Goal: Task Accomplishment & Management: Use online tool/utility

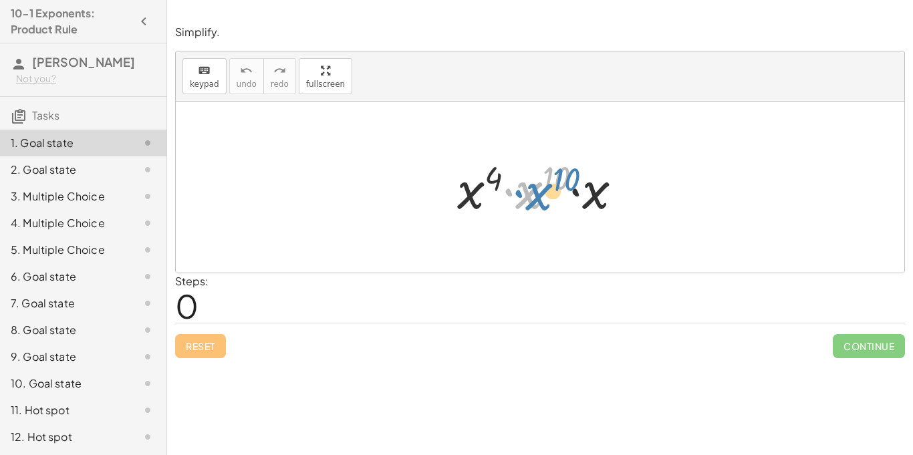
drag, startPoint x: 534, startPoint y: 203, endPoint x: 543, endPoint y: 205, distance: 9.6
click at [543, 205] on div at bounding box center [545, 187] width 189 height 69
drag, startPoint x: 595, startPoint y: 205, endPoint x: 533, endPoint y: 204, distance: 61.5
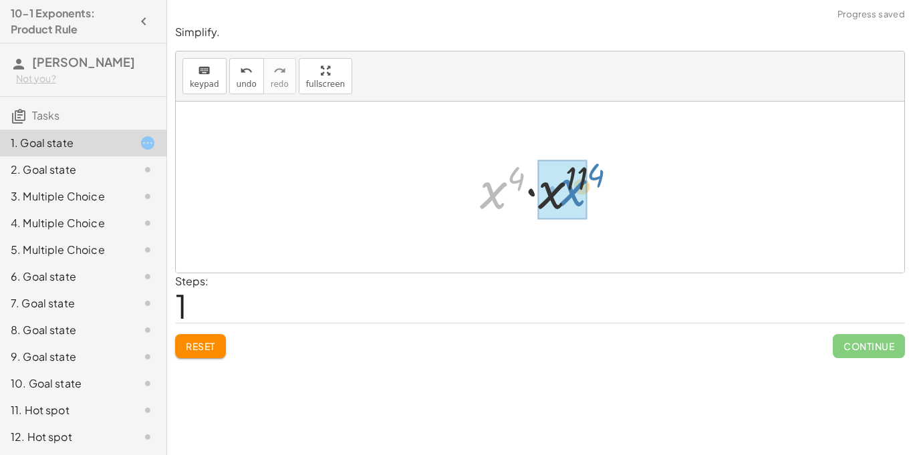
drag, startPoint x: 486, startPoint y: 194, endPoint x: 556, endPoint y: 191, distance: 70.2
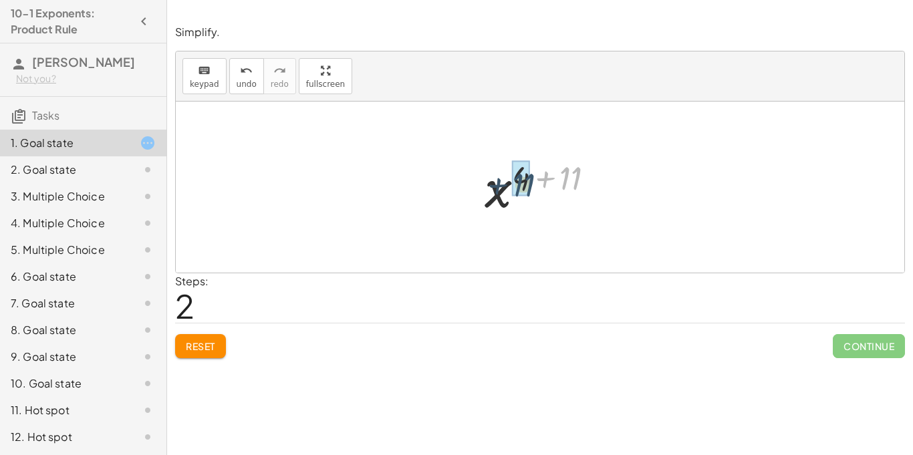
drag, startPoint x: 572, startPoint y: 180, endPoint x: 519, endPoint y: 187, distance: 52.6
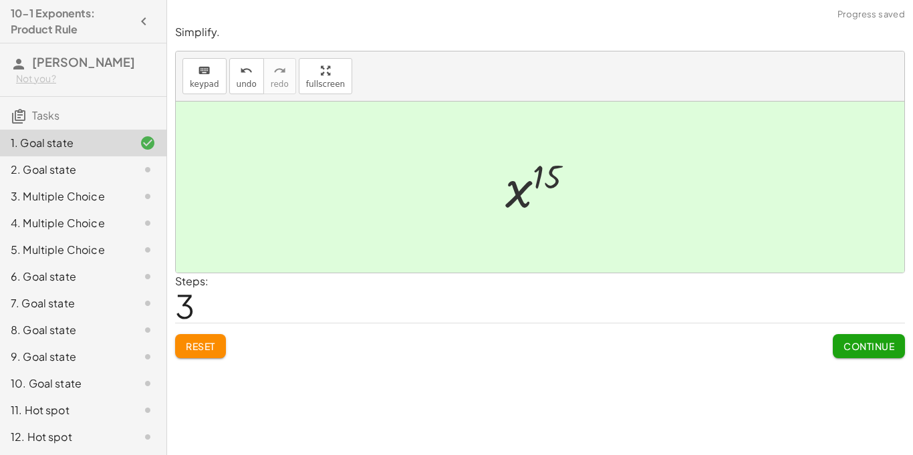
click at [878, 344] on span "Continue" at bounding box center [869, 346] width 51 height 12
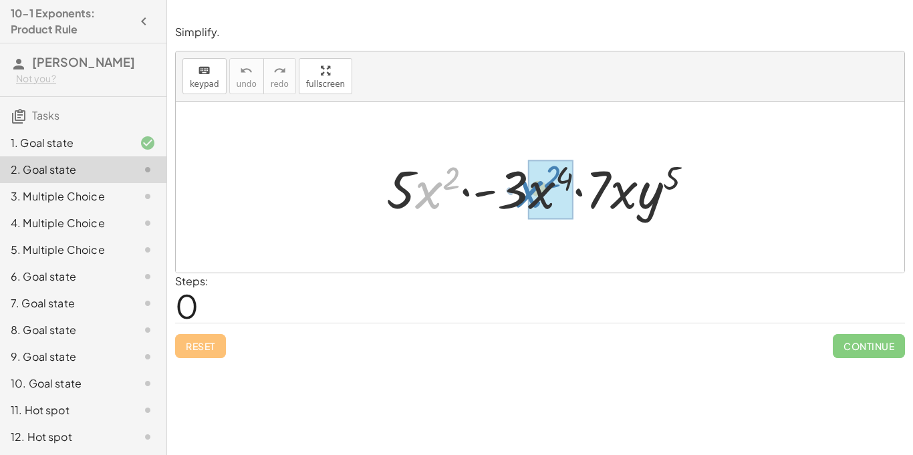
drag, startPoint x: 430, startPoint y: 199, endPoint x: 534, endPoint y: 197, distance: 104.3
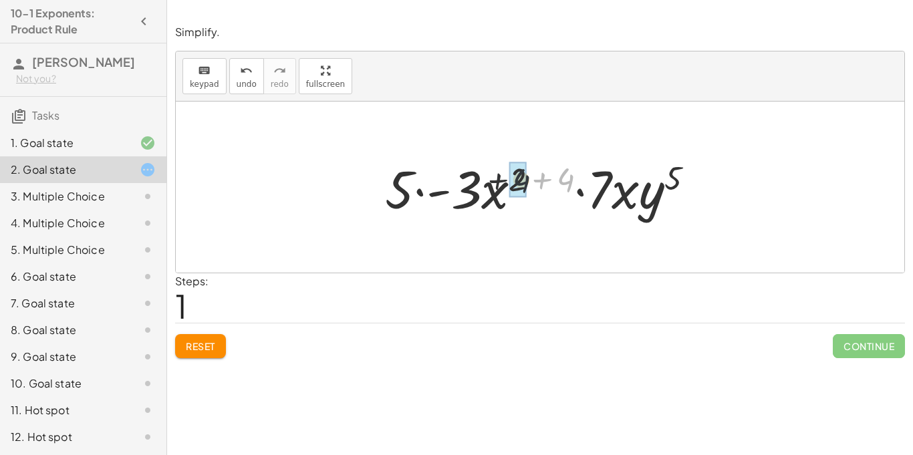
drag, startPoint x: 566, startPoint y: 178, endPoint x: 511, endPoint y: 178, distance: 54.1
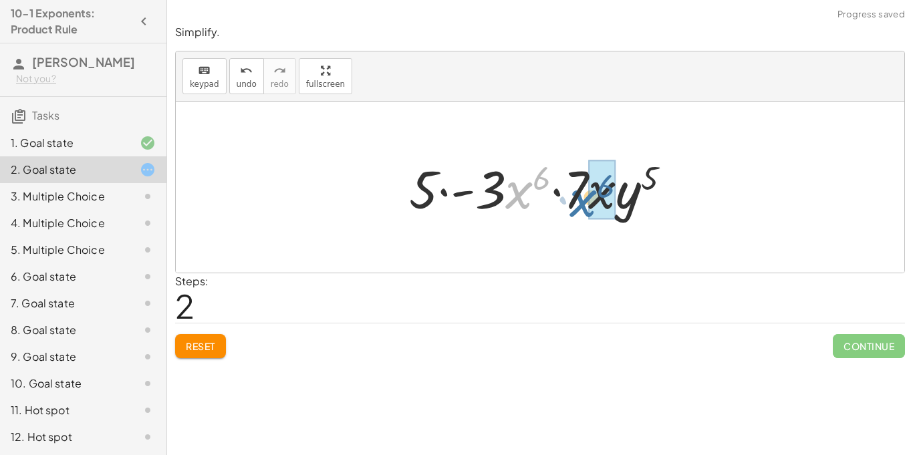
drag, startPoint x: 519, startPoint y: 197, endPoint x: 586, endPoint y: 205, distance: 68.0
click at [586, 205] on div at bounding box center [544, 187] width 285 height 69
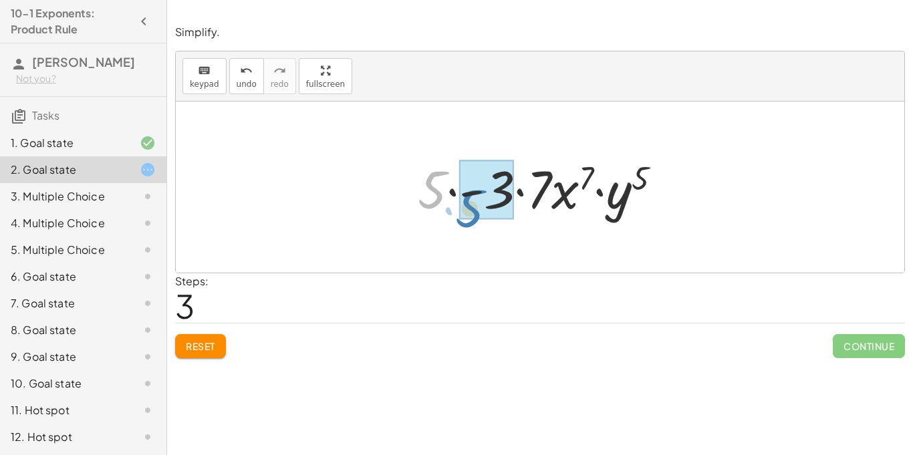
drag, startPoint x: 439, startPoint y: 195, endPoint x: 477, endPoint y: 213, distance: 42.5
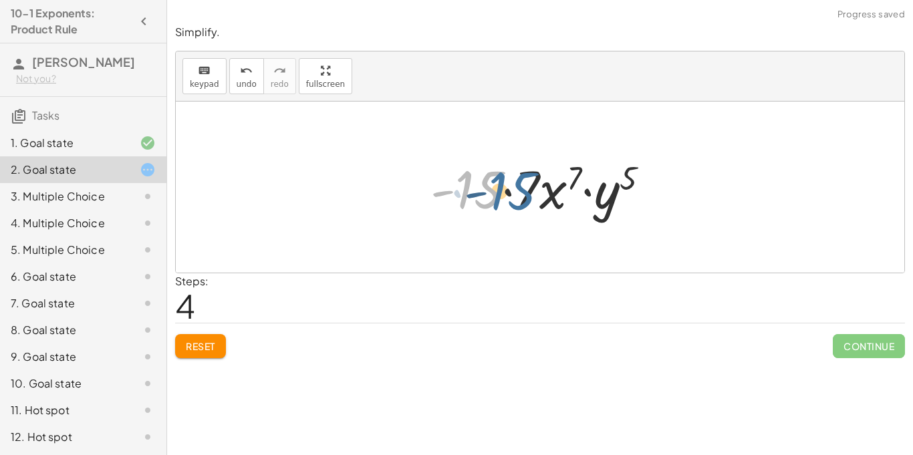
drag, startPoint x: 469, startPoint y: 195, endPoint x: 506, endPoint y: 195, distance: 37.4
click at [506, 195] on div at bounding box center [545, 187] width 243 height 69
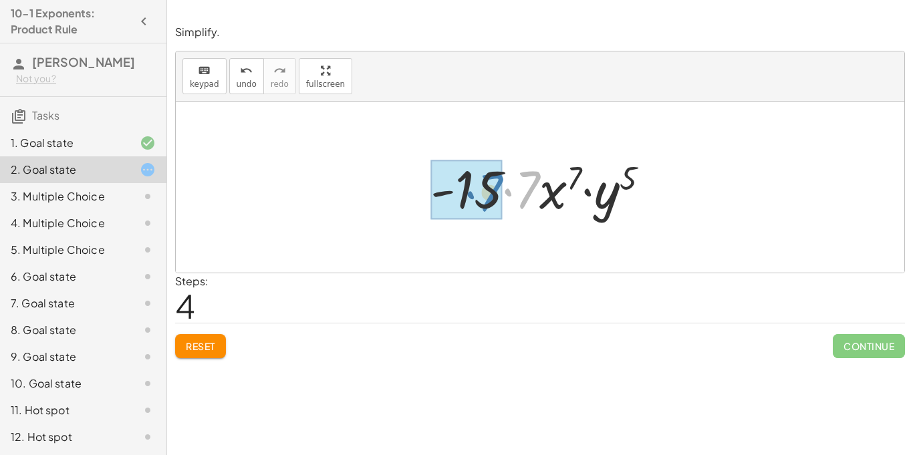
drag, startPoint x: 525, startPoint y: 196, endPoint x: 485, endPoint y: 198, distance: 40.2
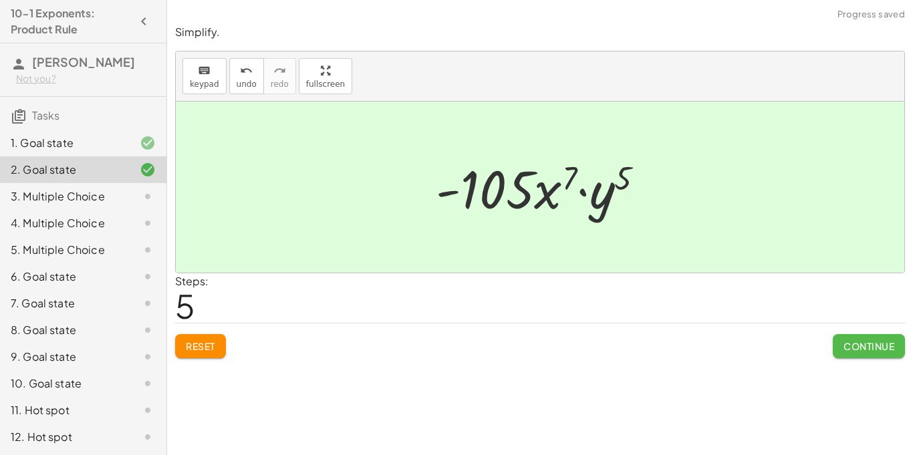
click at [869, 349] on span "Continue" at bounding box center [869, 346] width 51 height 12
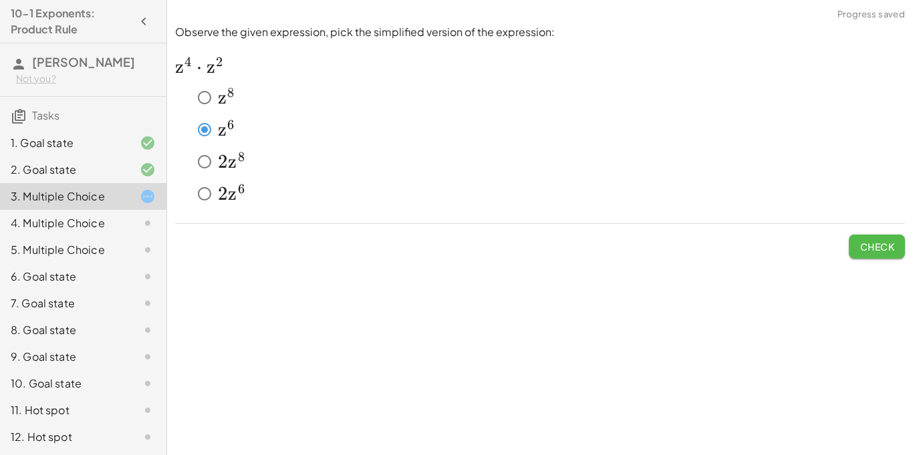
click at [886, 243] on span "Check" at bounding box center [877, 247] width 35 height 12
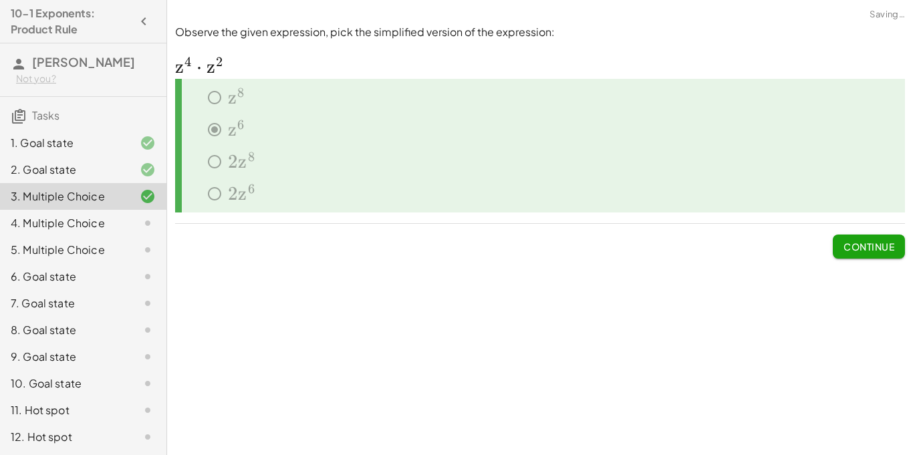
click at [869, 248] on span "Continue" at bounding box center [869, 247] width 51 height 12
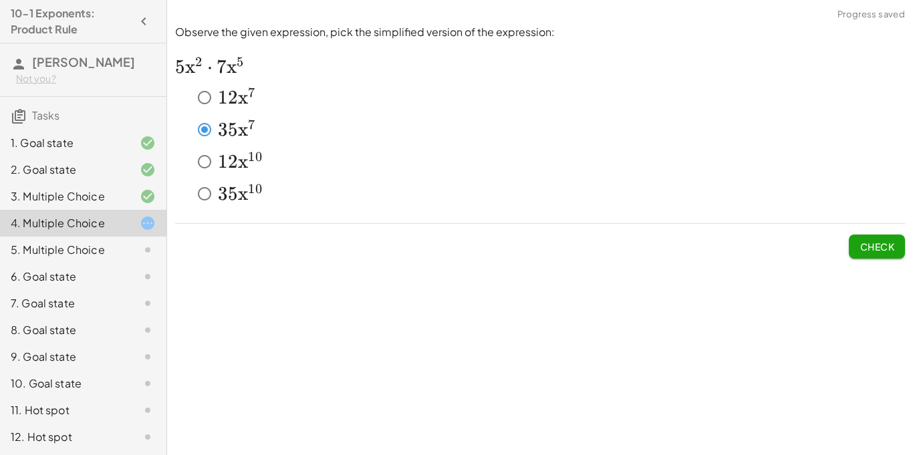
click at [867, 253] on button "Check" at bounding box center [877, 247] width 56 height 24
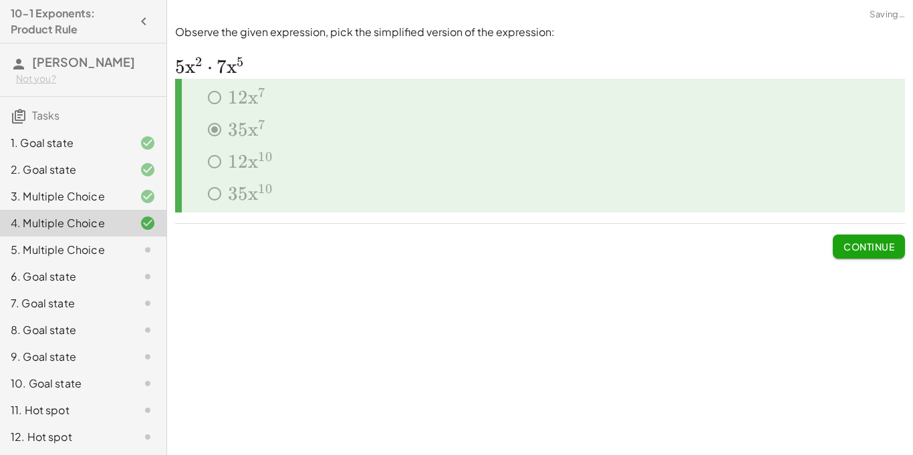
click at [866, 253] on button "Continue" at bounding box center [869, 247] width 72 height 24
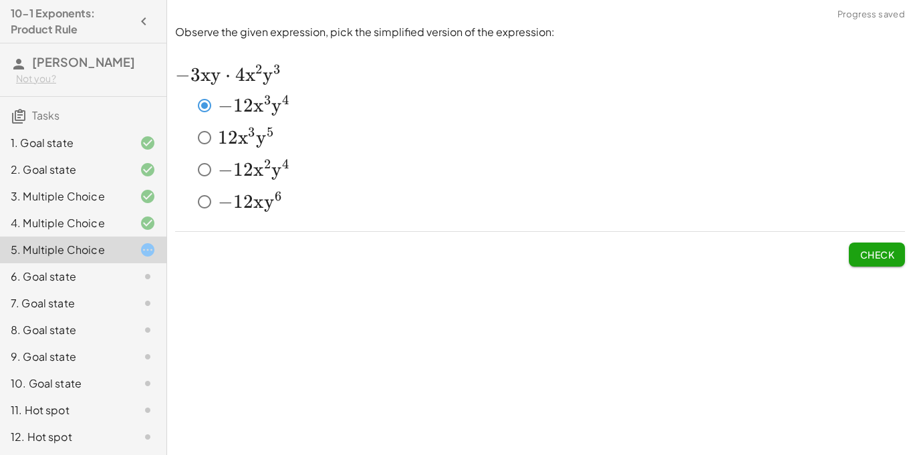
click at [864, 262] on button "Check" at bounding box center [877, 255] width 56 height 24
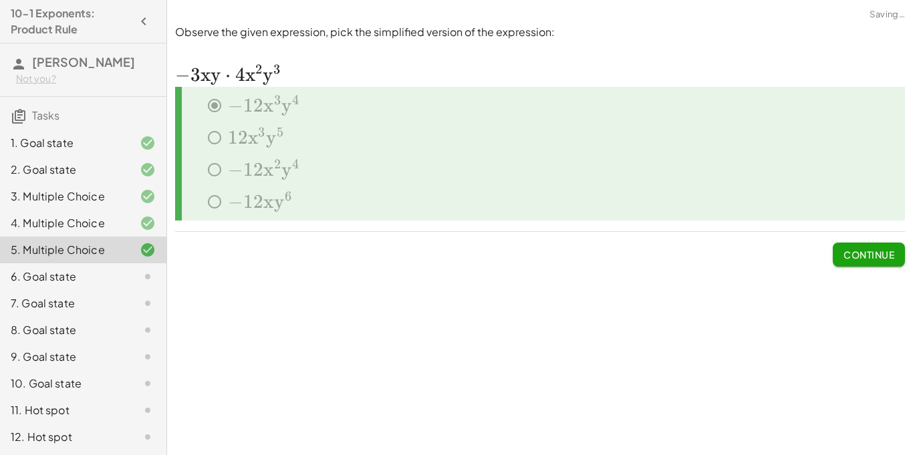
click at [864, 262] on button "Continue" at bounding box center [869, 255] width 72 height 24
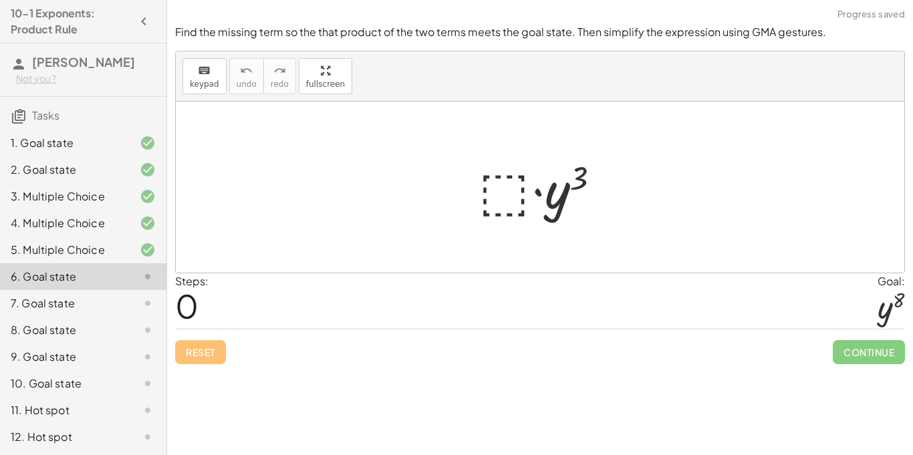
click at [504, 191] on div at bounding box center [545, 187] width 146 height 69
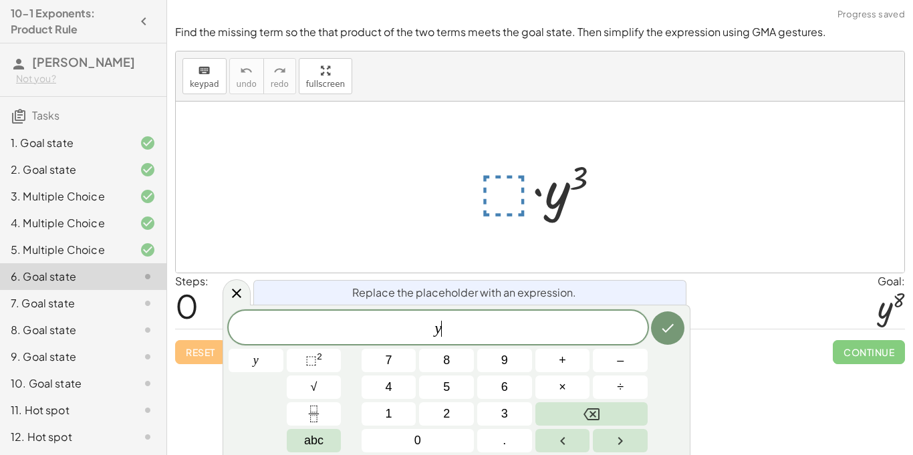
scroll to position [1, 0]
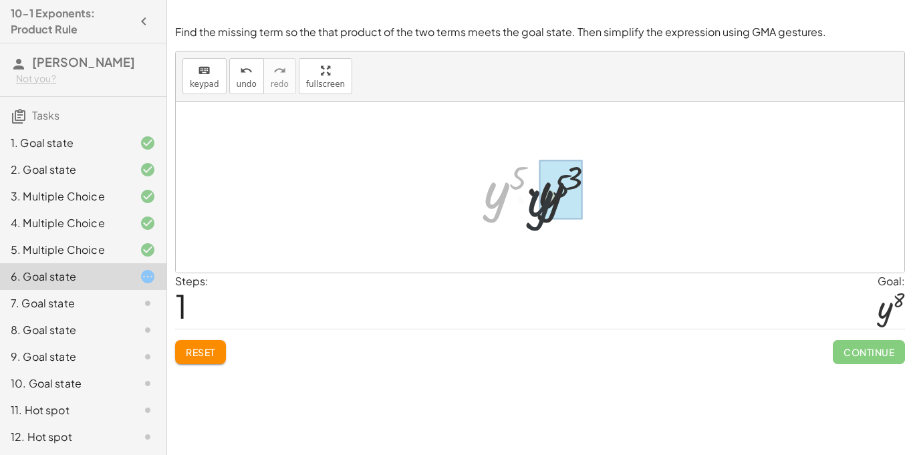
drag, startPoint x: 491, startPoint y: 197, endPoint x: 539, endPoint y: 205, distance: 48.0
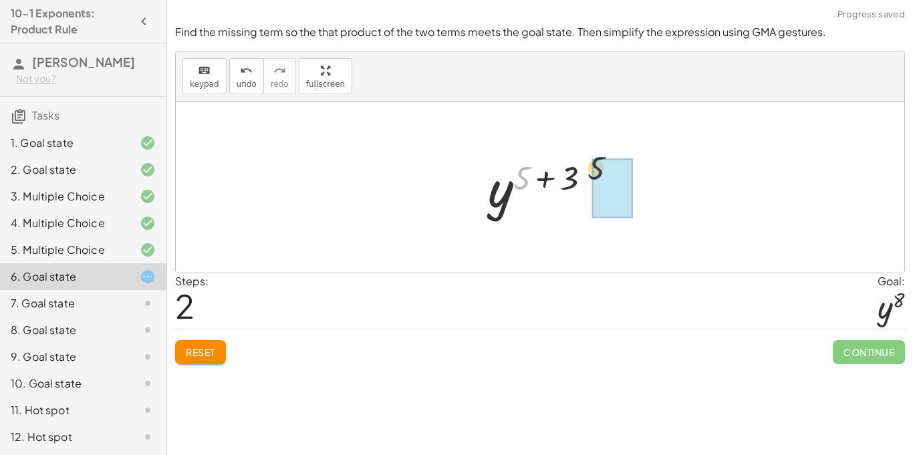
drag, startPoint x: 525, startPoint y: 180, endPoint x: 608, endPoint y: 170, distance: 83.6
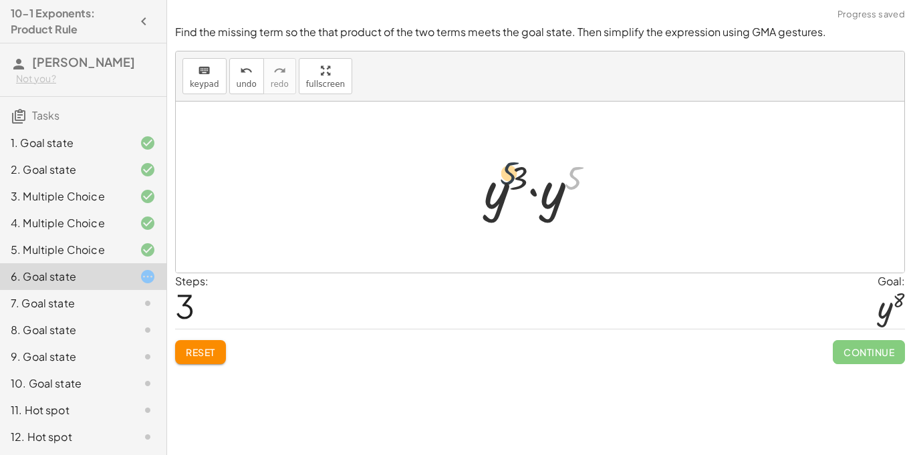
drag, startPoint x: 573, startPoint y: 184, endPoint x: 504, endPoint y: 180, distance: 68.9
click at [504, 180] on div at bounding box center [544, 187] width 135 height 69
click at [545, 201] on div at bounding box center [544, 187] width 135 height 69
drag, startPoint x: 545, startPoint y: 201, endPoint x: 501, endPoint y: 201, distance: 44.1
click at [501, 201] on div at bounding box center [545, 187] width 128 height 66
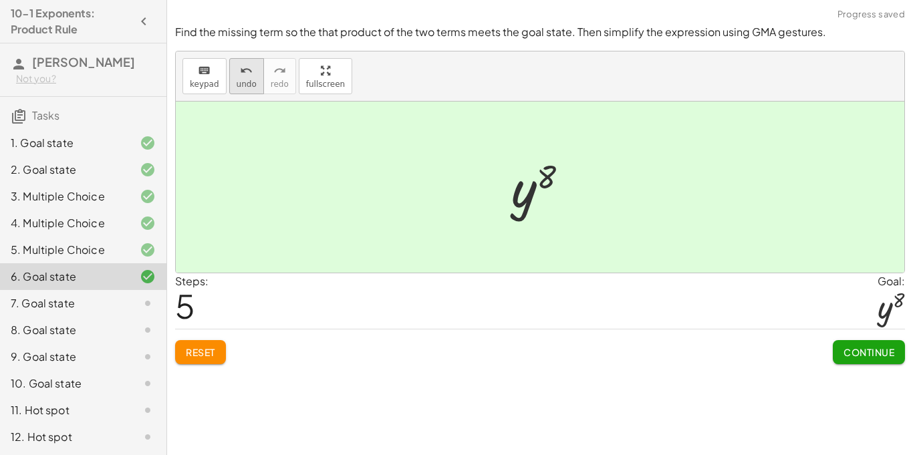
click at [248, 82] on span "undo" at bounding box center [247, 84] width 20 height 9
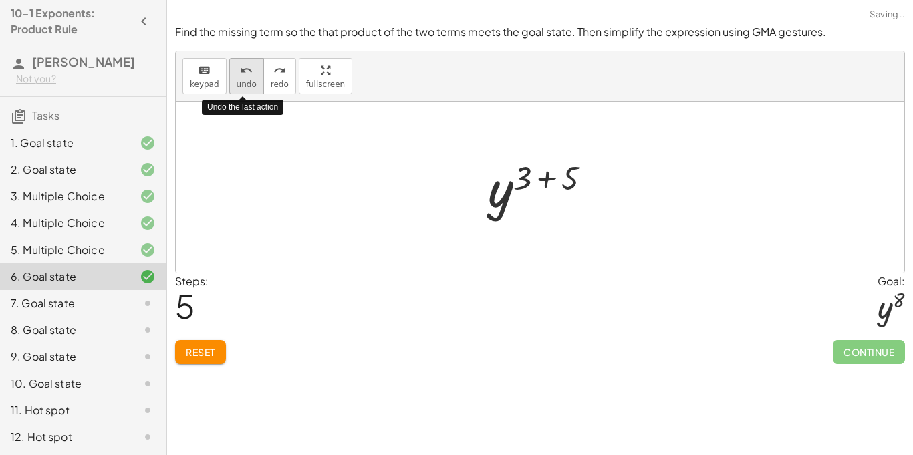
click at [248, 82] on span "undo" at bounding box center [247, 84] width 20 height 9
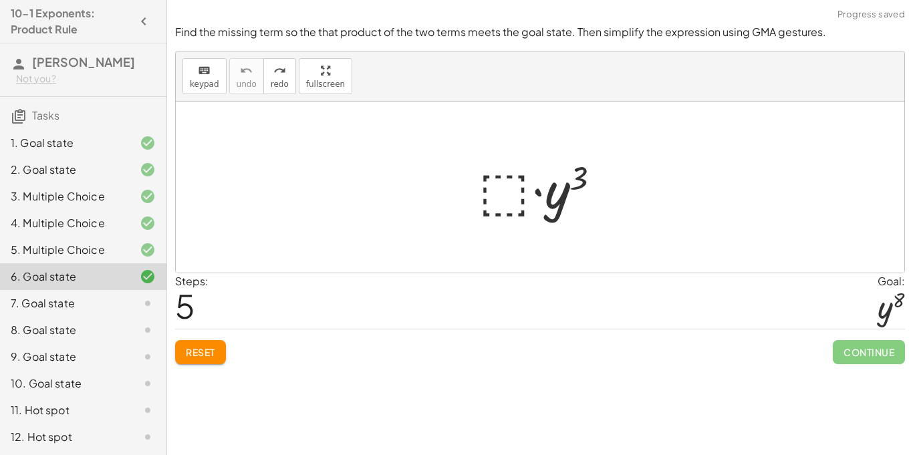
click at [487, 197] on div at bounding box center [545, 187] width 146 height 69
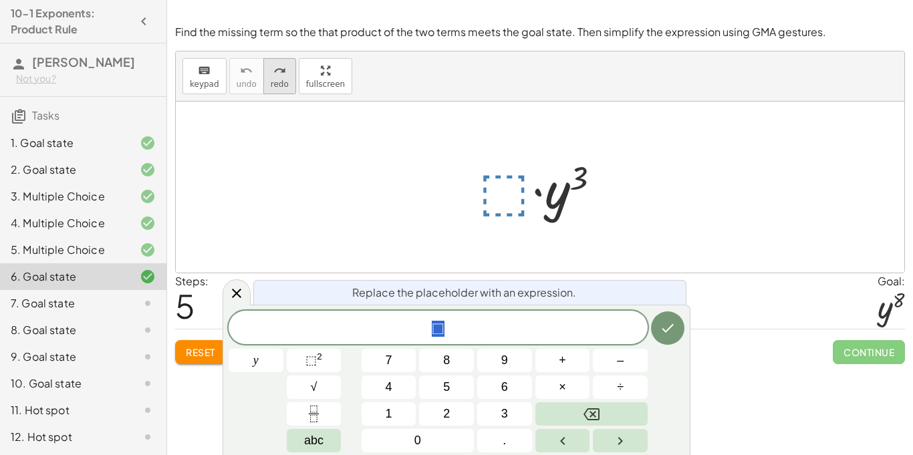
click at [278, 68] on icon "redo" at bounding box center [279, 71] width 13 height 16
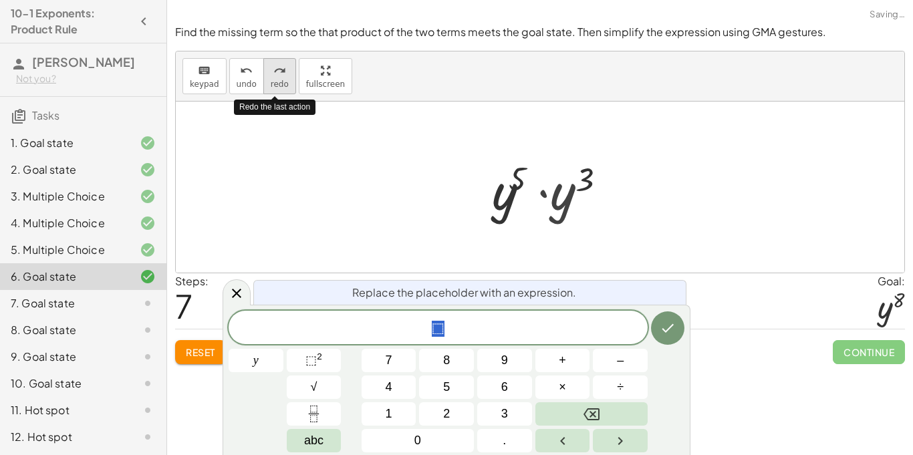
click at [278, 68] on icon "redo" at bounding box center [279, 71] width 13 height 16
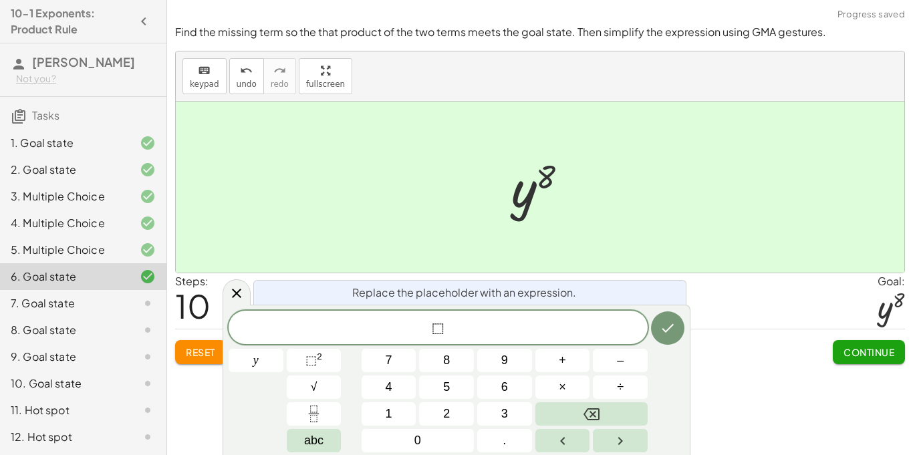
click at [892, 352] on span "Continue" at bounding box center [869, 352] width 51 height 12
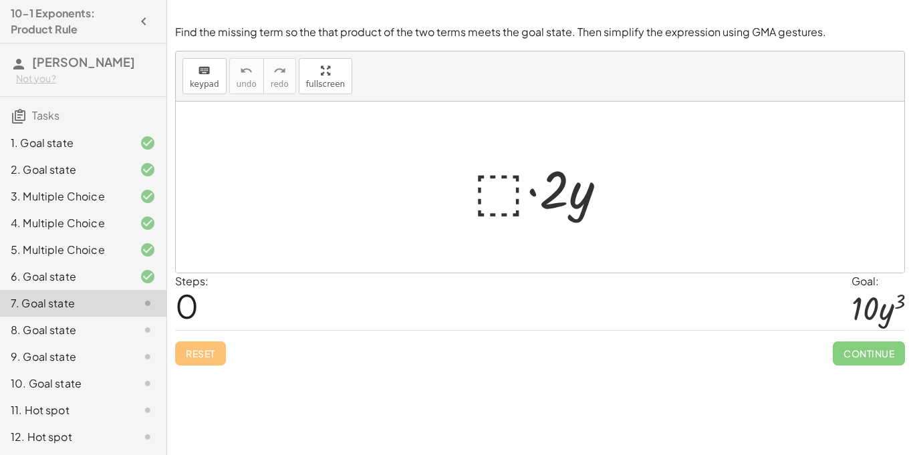
click at [494, 208] on div at bounding box center [545, 187] width 157 height 69
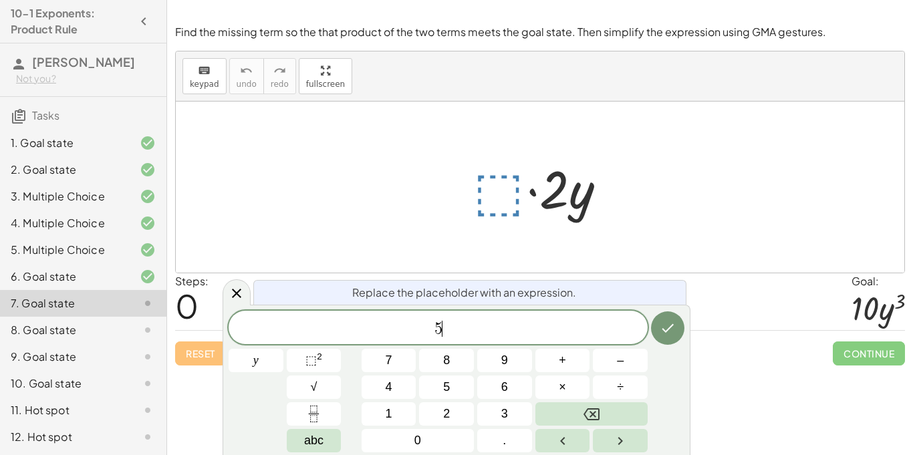
scroll to position [5, 0]
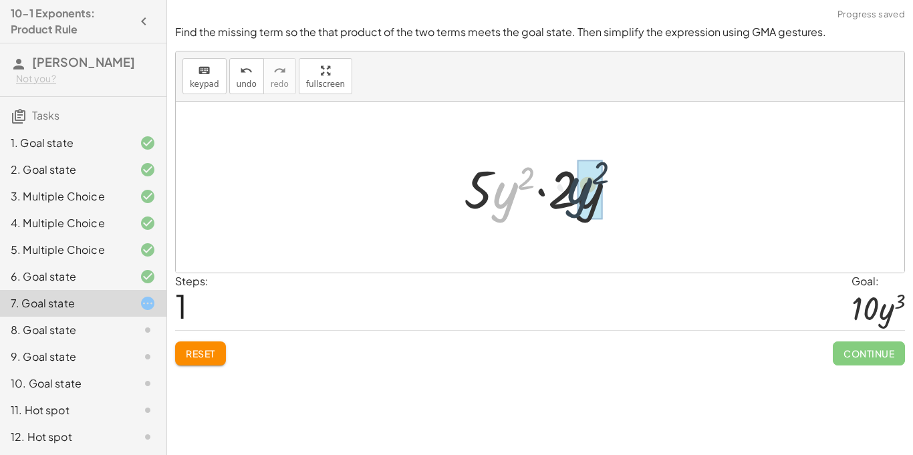
drag, startPoint x: 505, startPoint y: 203, endPoint x: 582, endPoint y: 200, distance: 76.3
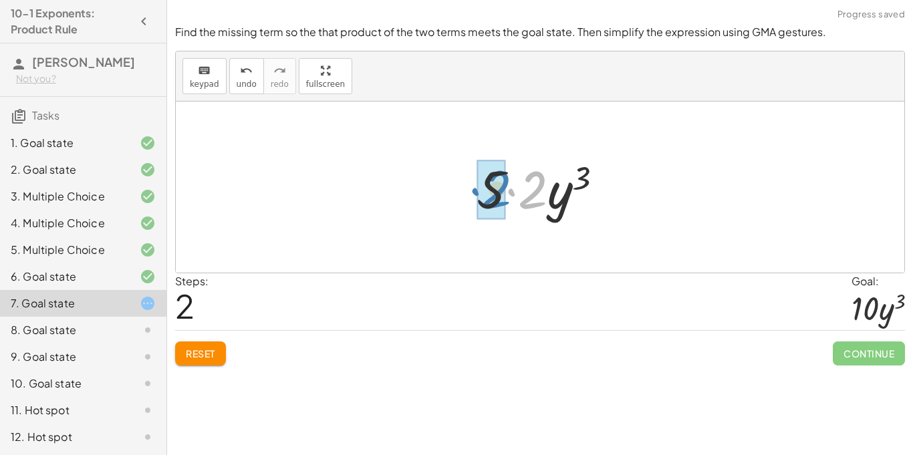
drag, startPoint x: 544, startPoint y: 188, endPoint x: 508, endPoint y: 187, distance: 36.1
click at [508, 187] on div at bounding box center [545, 187] width 151 height 69
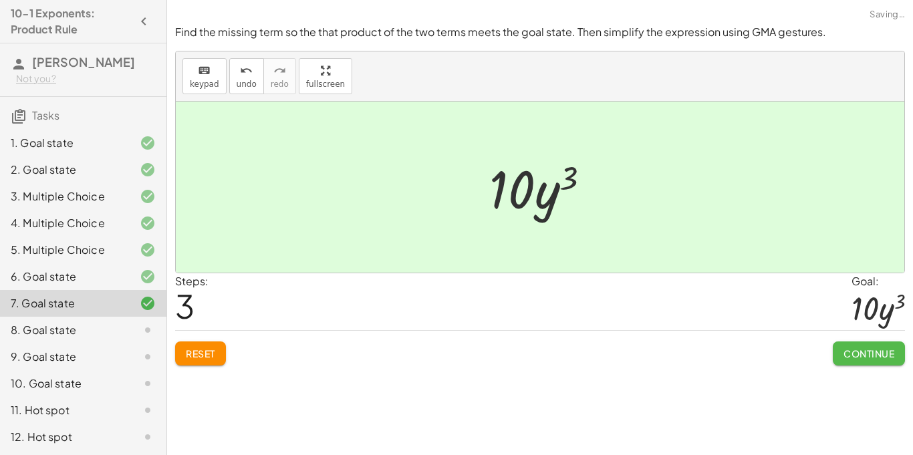
click at [866, 358] on span "Continue" at bounding box center [869, 354] width 51 height 12
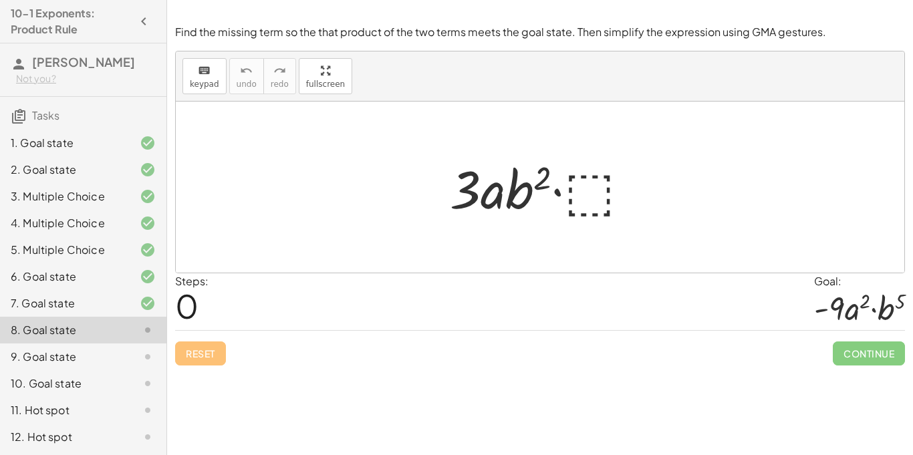
click at [595, 196] on div at bounding box center [545, 187] width 205 height 69
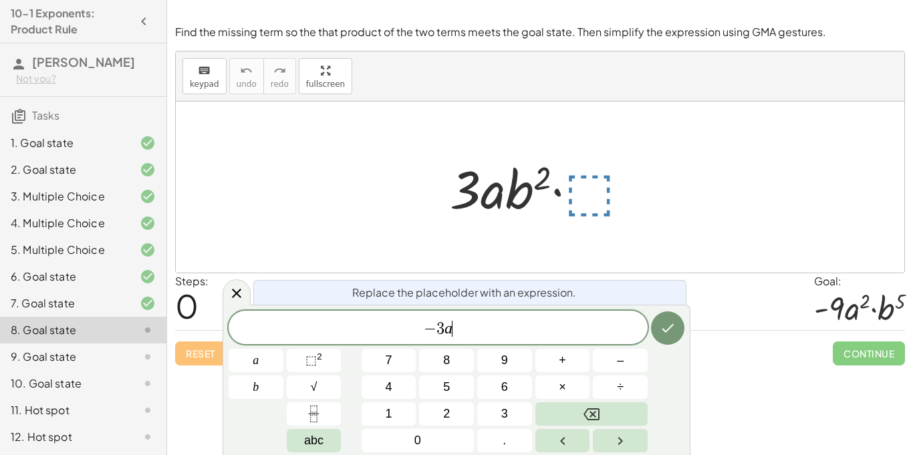
scroll to position [8, 0]
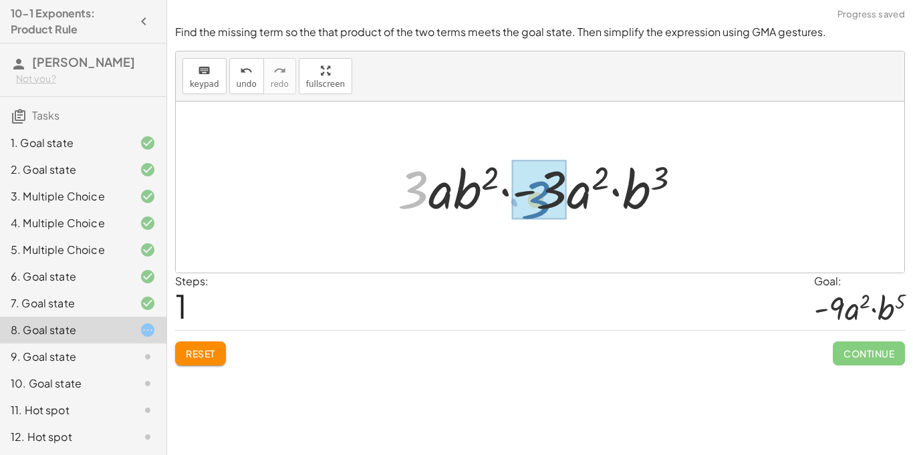
drag, startPoint x: 409, startPoint y: 181, endPoint x: 535, endPoint y: 191, distance: 126.7
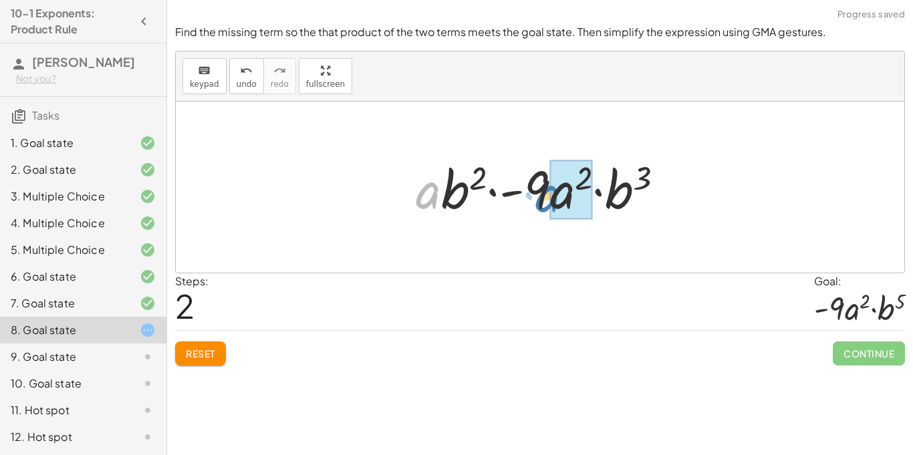
drag, startPoint x: 432, startPoint y: 196, endPoint x: 564, endPoint y: 196, distance: 131.7
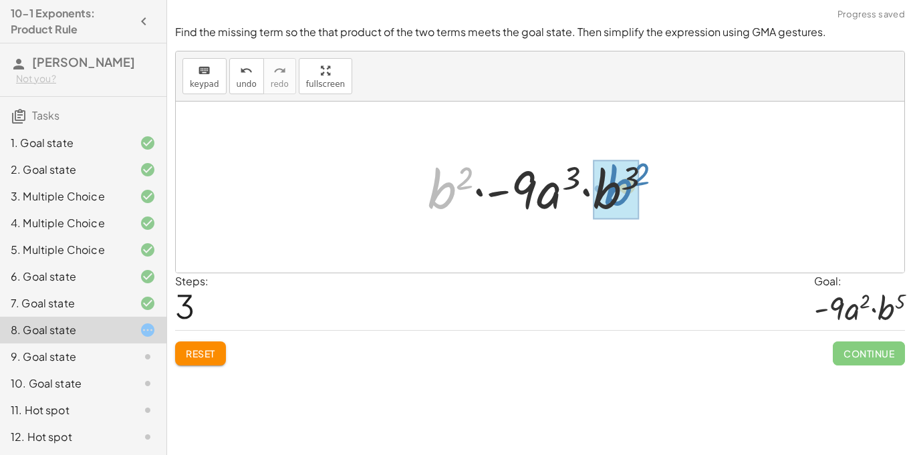
drag, startPoint x: 447, startPoint y: 187, endPoint x: 621, endPoint y: 184, distance: 174.5
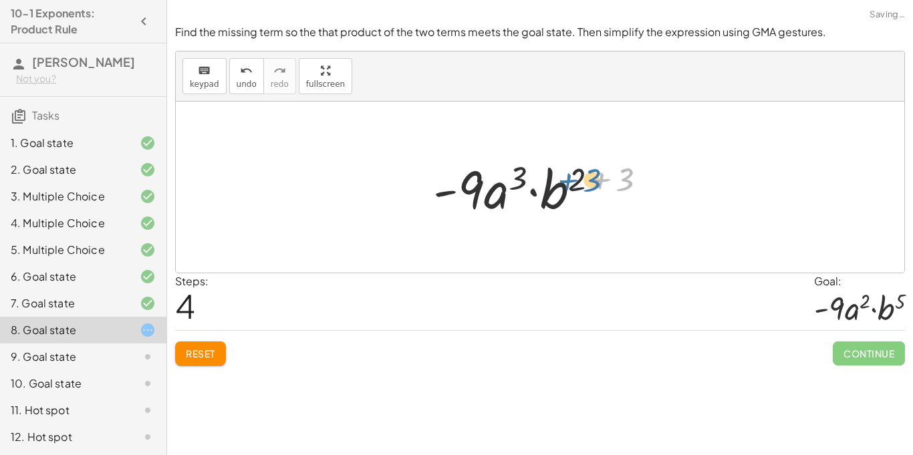
drag, startPoint x: 628, startPoint y: 181, endPoint x: 594, endPoint y: 182, distance: 34.1
click at [594, 182] on div at bounding box center [544, 187] width 237 height 69
drag, startPoint x: 582, startPoint y: 180, endPoint x: 630, endPoint y: 181, distance: 48.1
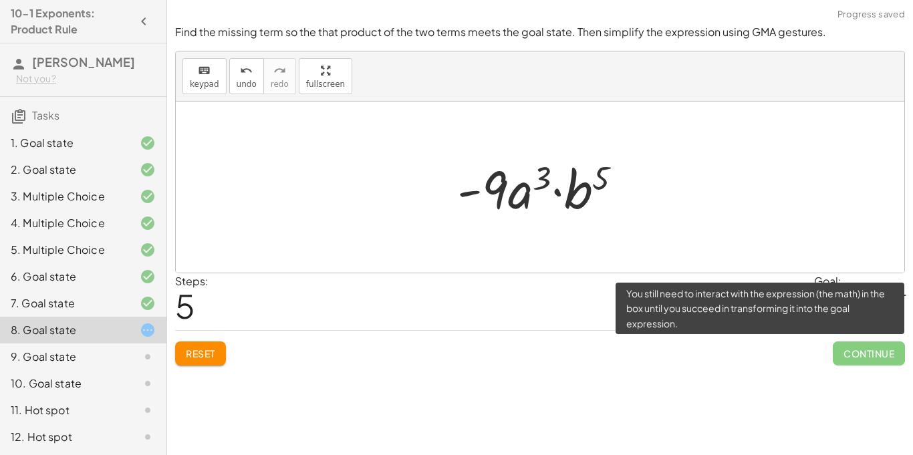
click at [865, 347] on span "Continue" at bounding box center [869, 354] width 72 height 24
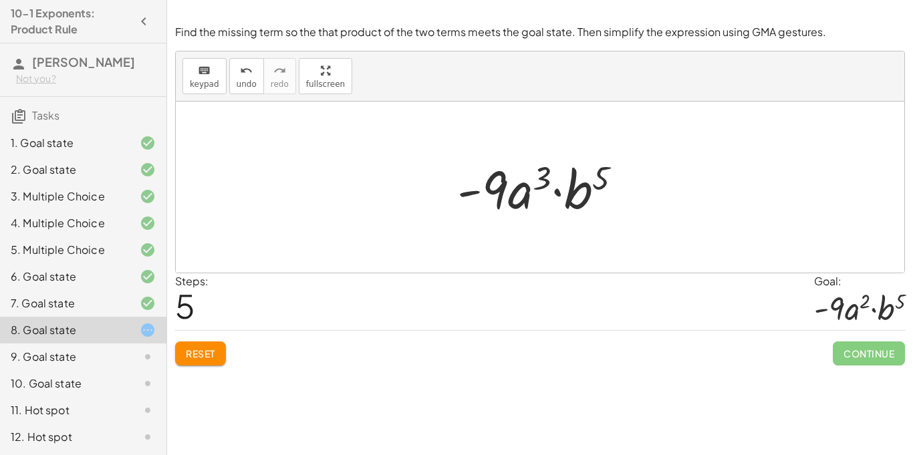
click at [543, 177] on div at bounding box center [545, 187] width 189 height 69
click at [249, 78] on button "undo undo" at bounding box center [246, 76] width 35 height 36
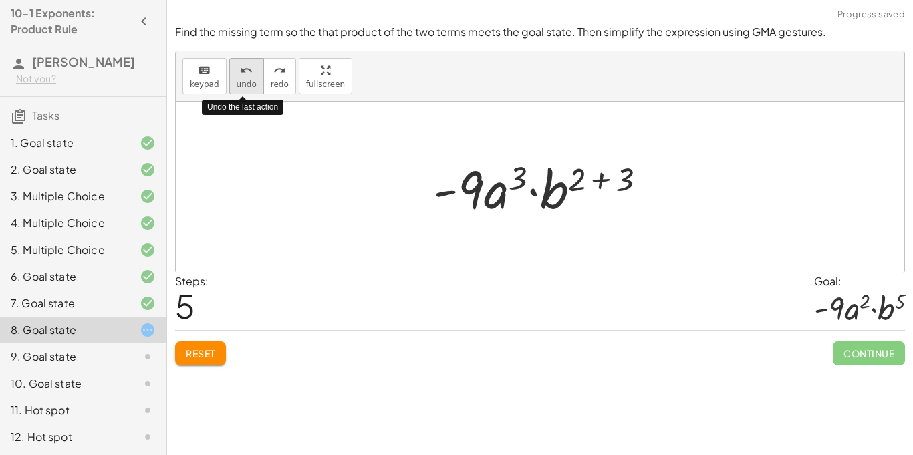
click at [249, 78] on button "undo undo" at bounding box center [246, 76] width 35 height 36
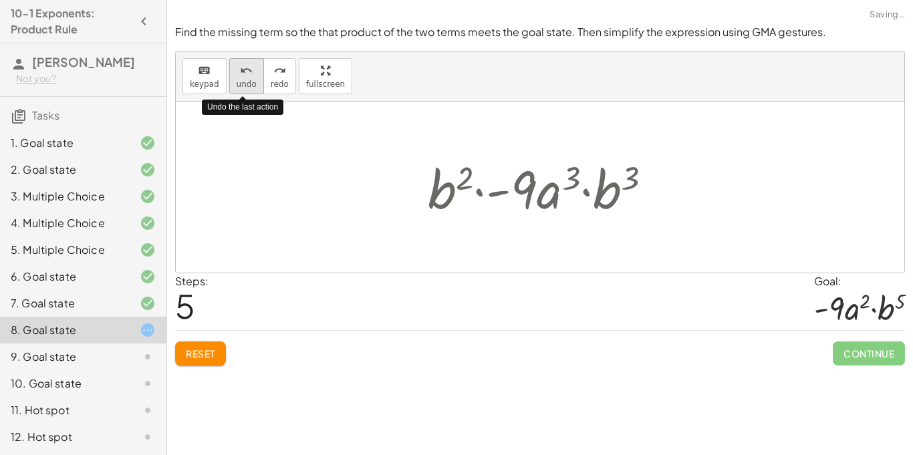
click at [249, 78] on button "undo undo" at bounding box center [246, 76] width 35 height 36
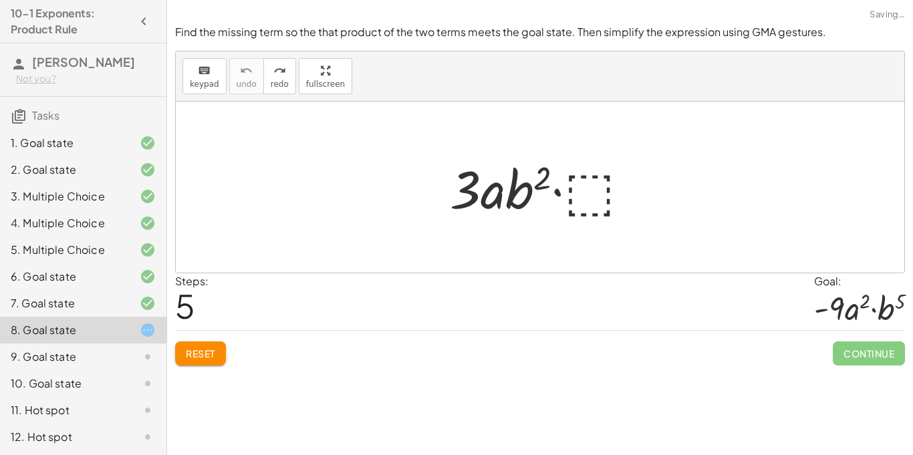
click at [578, 197] on div at bounding box center [545, 187] width 205 height 69
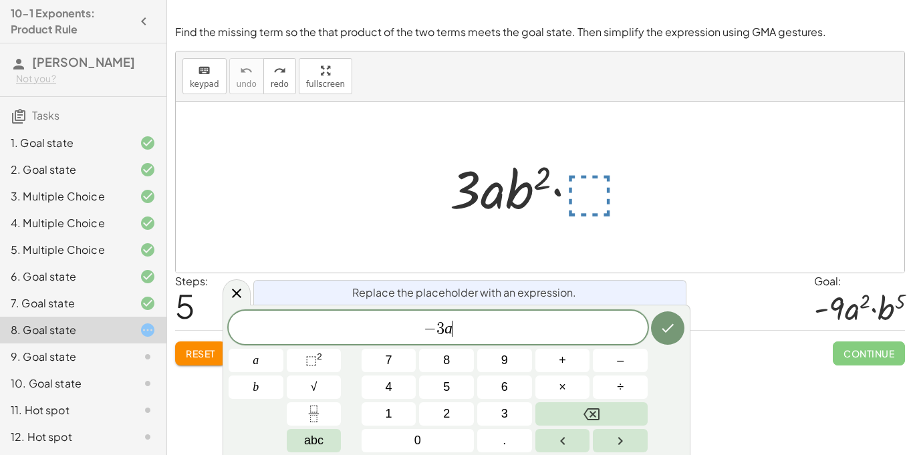
scroll to position [11, 0]
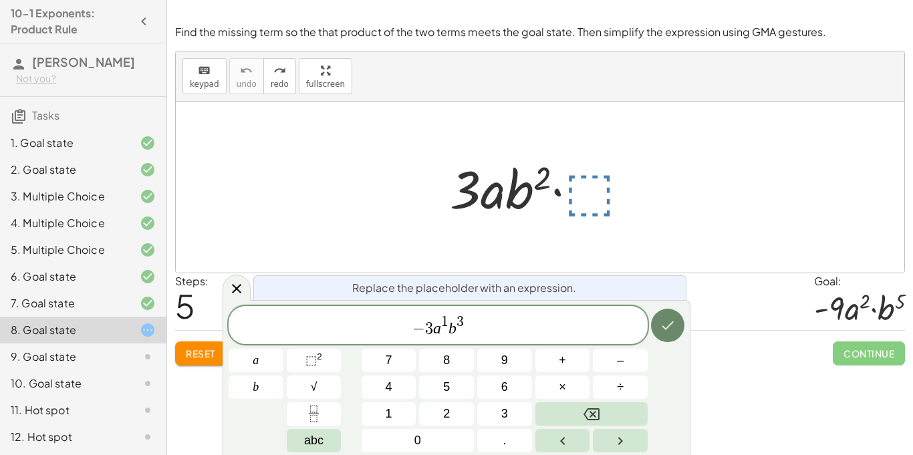
click at [660, 328] on icon "Done" at bounding box center [668, 326] width 16 height 16
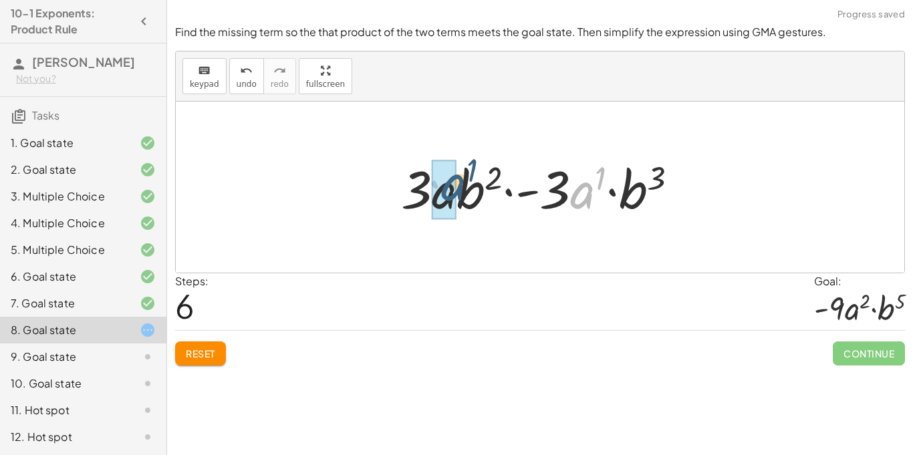
drag, startPoint x: 575, startPoint y: 207, endPoint x: 443, endPoint y: 201, distance: 131.8
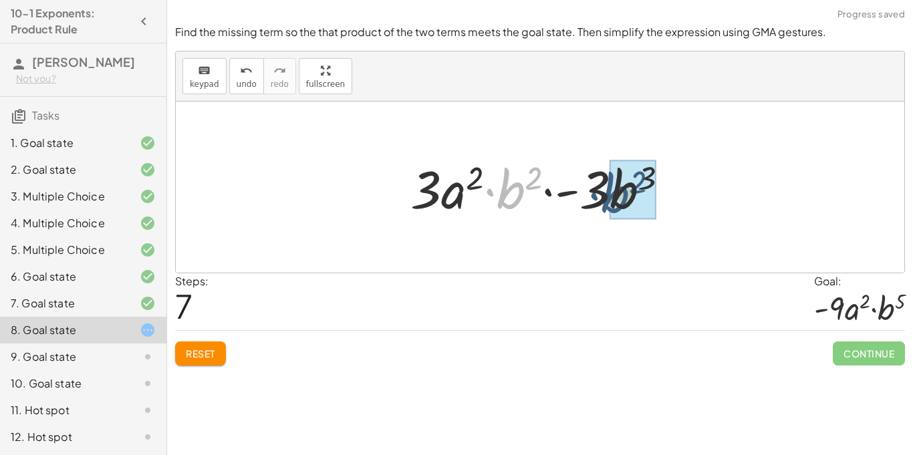
drag, startPoint x: 515, startPoint y: 199, endPoint x: 629, endPoint y: 203, distance: 114.4
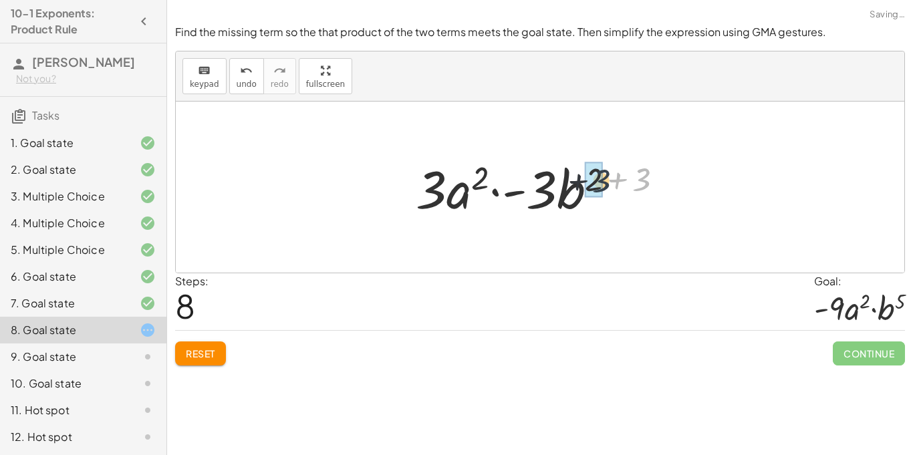
drag, startPoint x: 641, startPoint y: 184, endPoint x: 600, endPoint y: 185, distance: 41.5
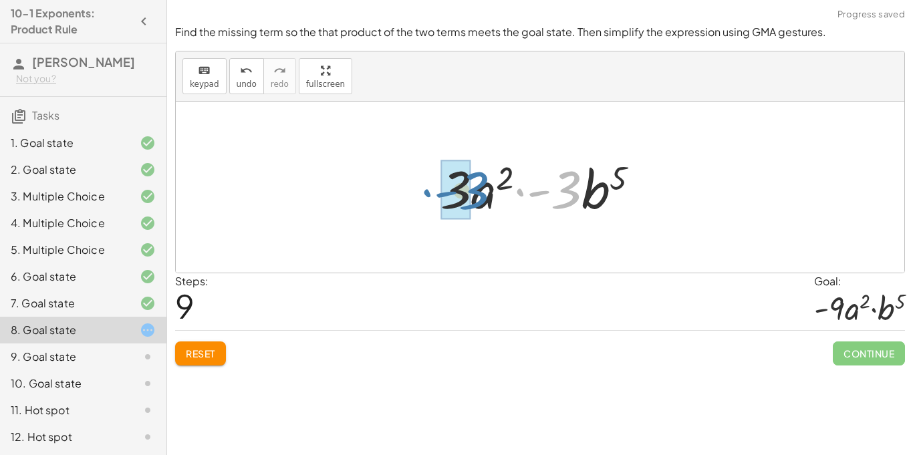
drag, startPoint x: 567, startPoint y: 195, endPoint x: 474, endPoint y: 196, distance: 92.9
click at [474, 196] on div at bounding box center [545, 187] width 223 height 69
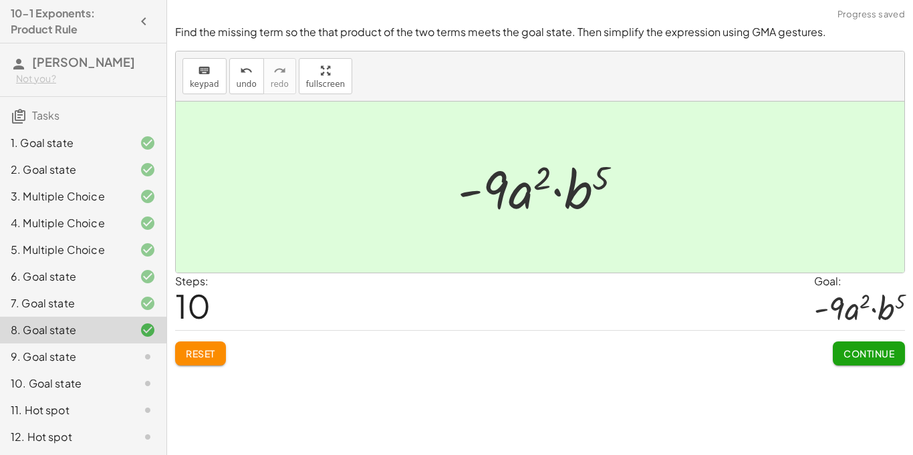
click at [860, 358] on span "Continue" at bounding box center [869, 354] width 51 height 12
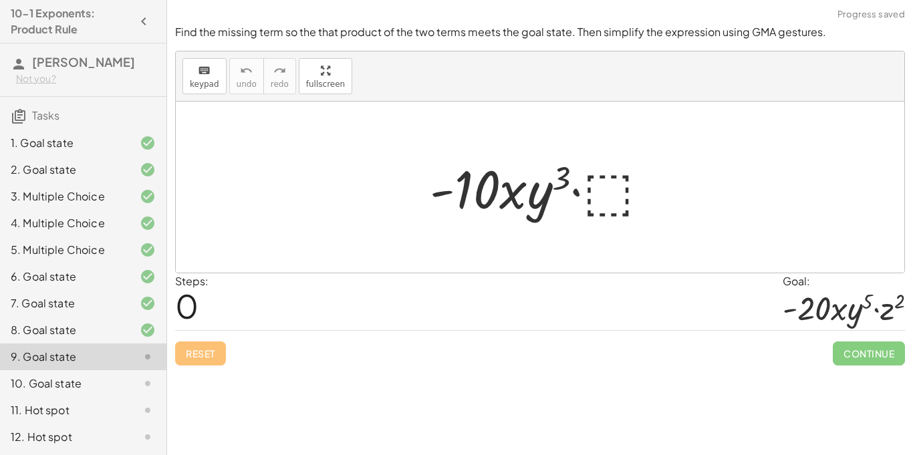
click at [612, 197] on div at bounding box center [544, 187] width 243 height 69
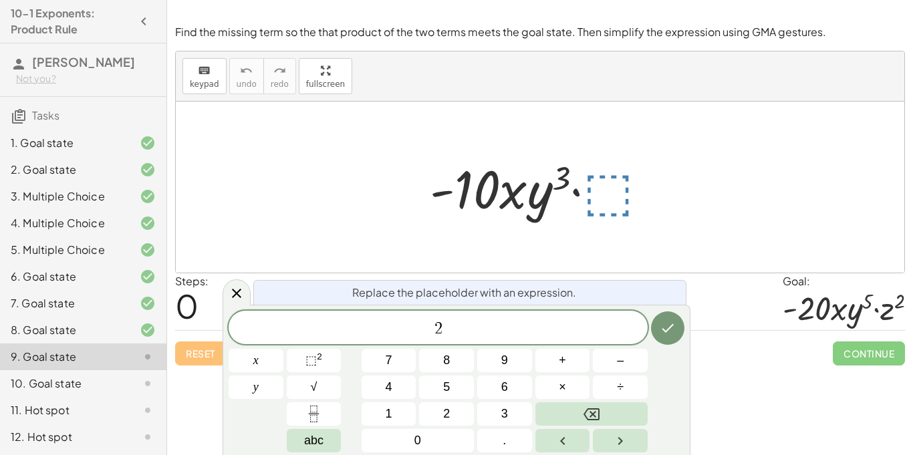
scroll to position [13, 0]
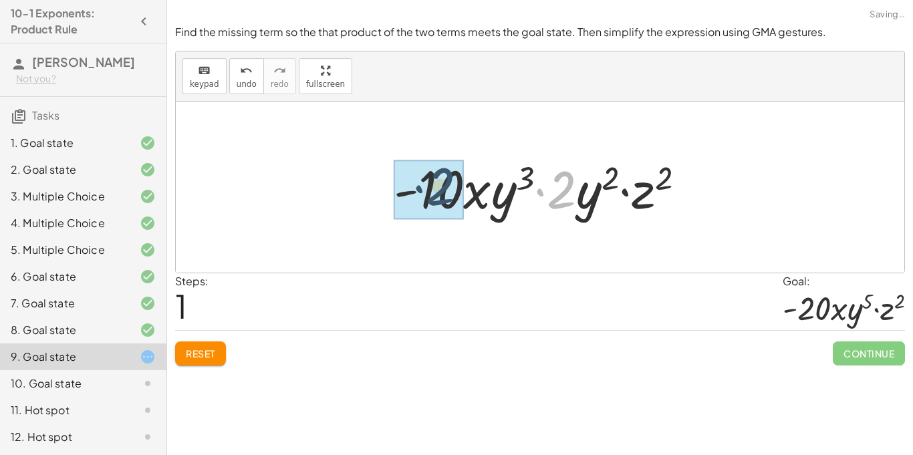
drag, startPoint x: 565, startPoint y: 188, endPoint x: 438, endPoint y: 185, distance: 127.1
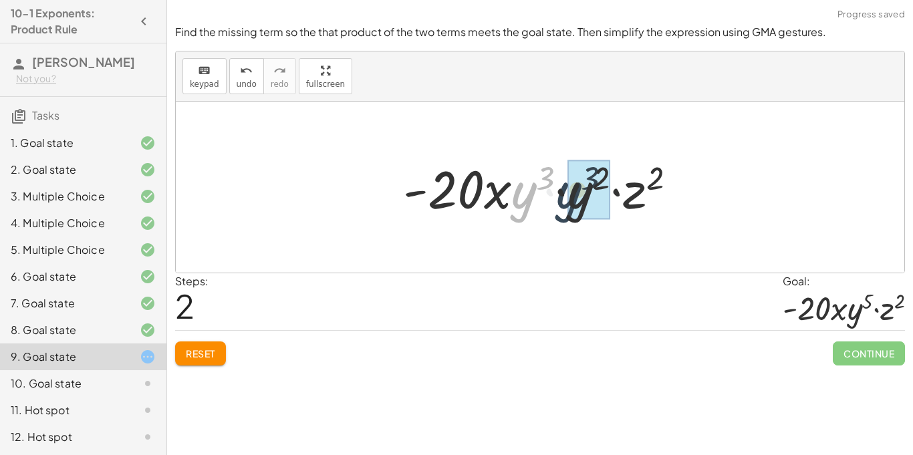
drag, startPoint x: 522, startPoint y: 211, endPoint x: 566, endPoint y: 211, distance: 44.1
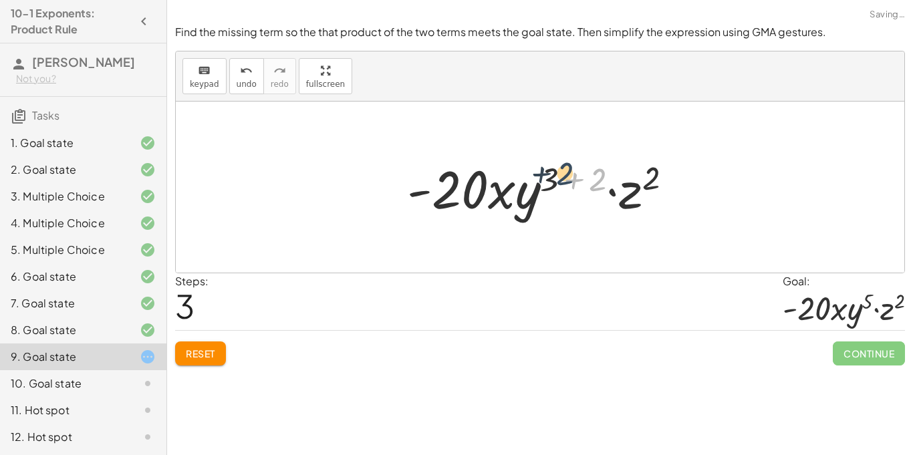
drag, startPoint x: 598, startPoint y: 187, endPoint x: 565, endPoint y: 180, distance: 34.0
click at [565, 180] on div at bounding box center [544, 187] width 289 height 69
drag, startPoint x: 553, startPoint y: 176, endPoint x: 612, endPoint y: 177, distance: 58.8
click at [612, 177] on div at bounding box center [544, 187] width 289 height 69
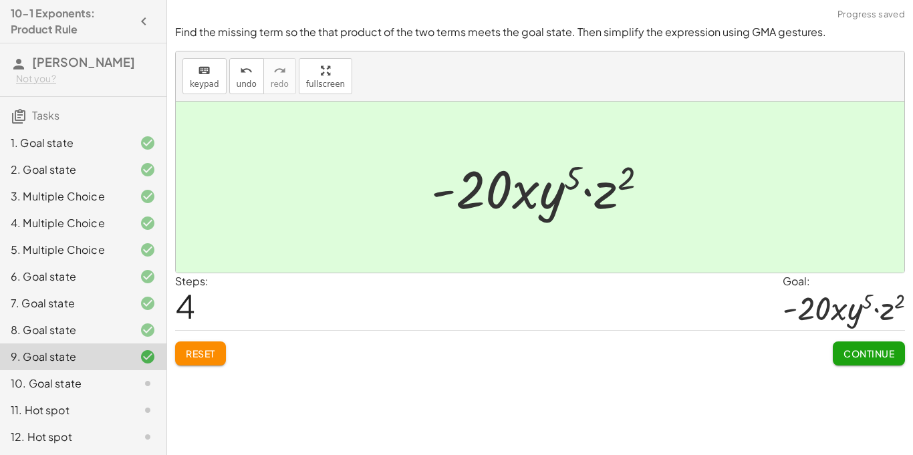
click at [858, 349] on span "Continue" at bounding box center [869, 354] width 51 height 12
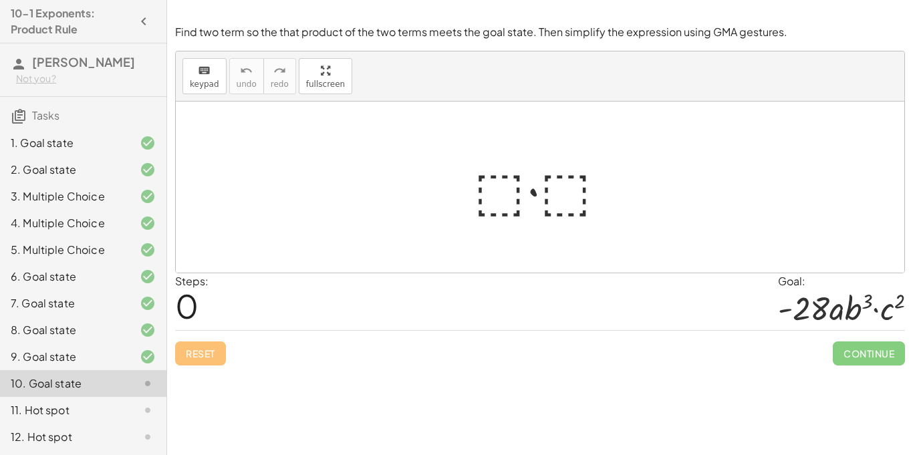
click at [487, 201] on div at bounding box center [545, 187] width 156 height 69
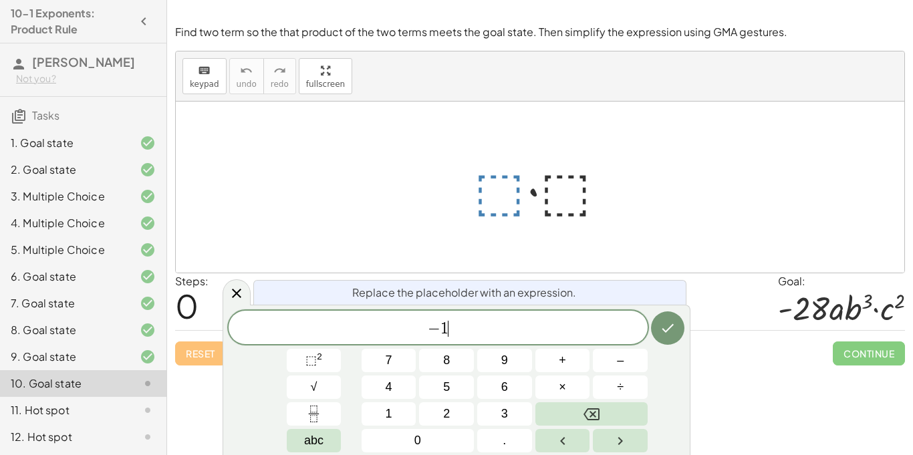
scroll to position [15, 0]
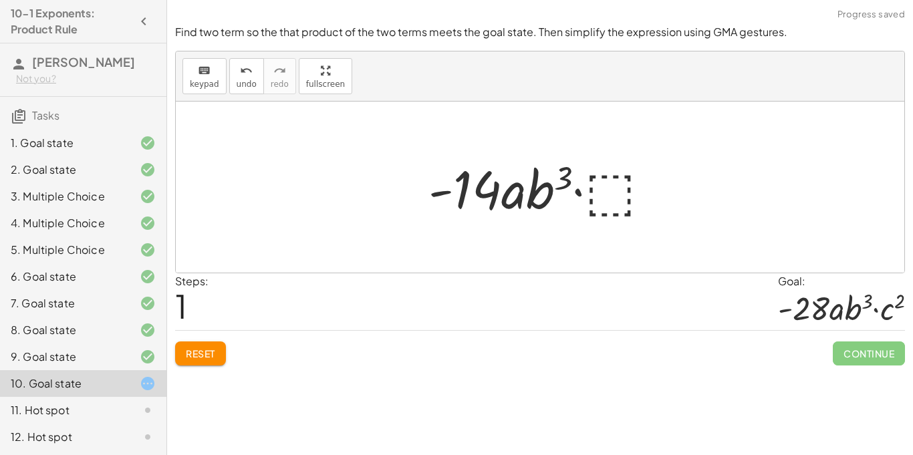
click at [612, 191] on div at bounding box center [545, 187] width 247 height 69
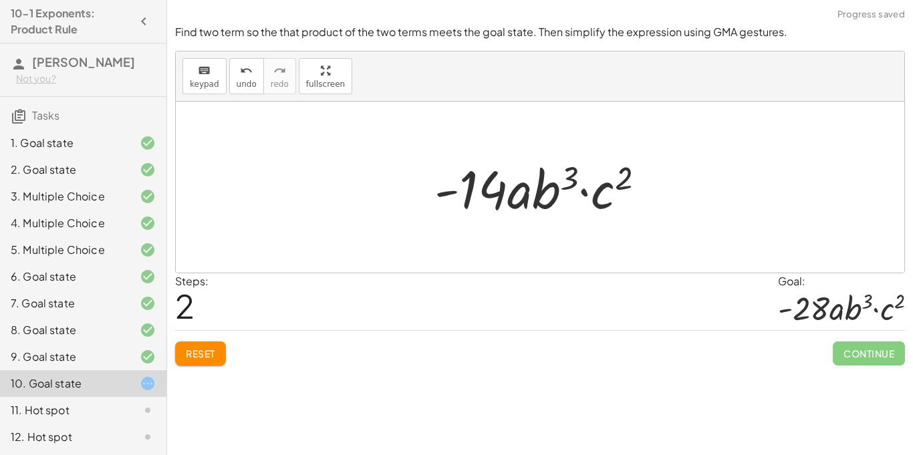
click at [773, 309] on div "Steps: 2 Goal: · - 28 · a · b 3 · c 2" at bounding box center [540, 301] width 730 height 57
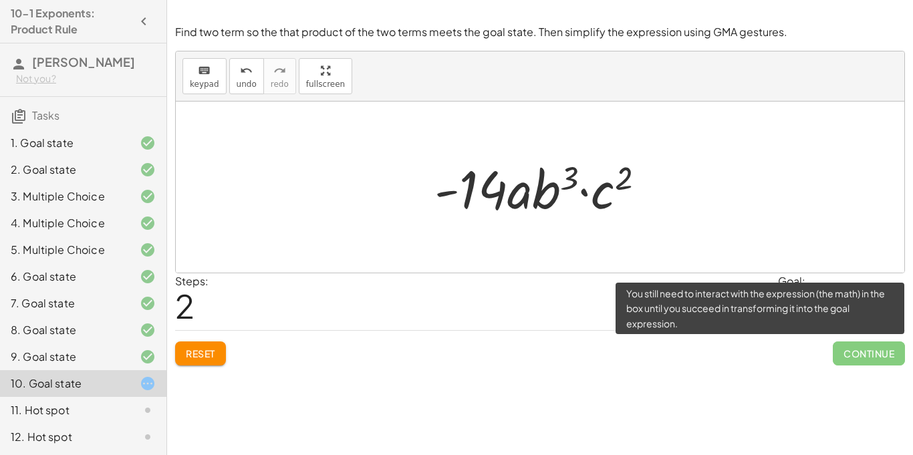
click at [866, 358] on span "Continue" at bounding box center [869, 354] width 72 height 24
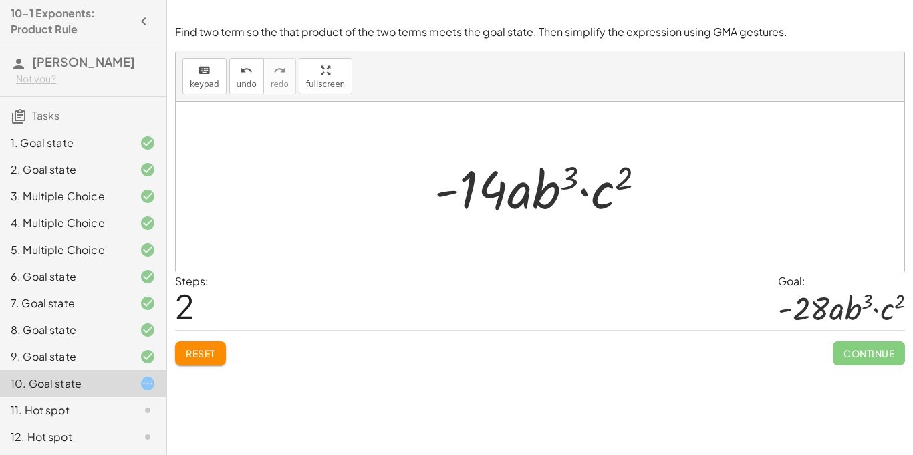
click at [485, 194] on div at bounding box center [545, 187] width 235 height 69
click at [240, 72] on icon "undo" at bounding box center [246, 71] width 13 height 16
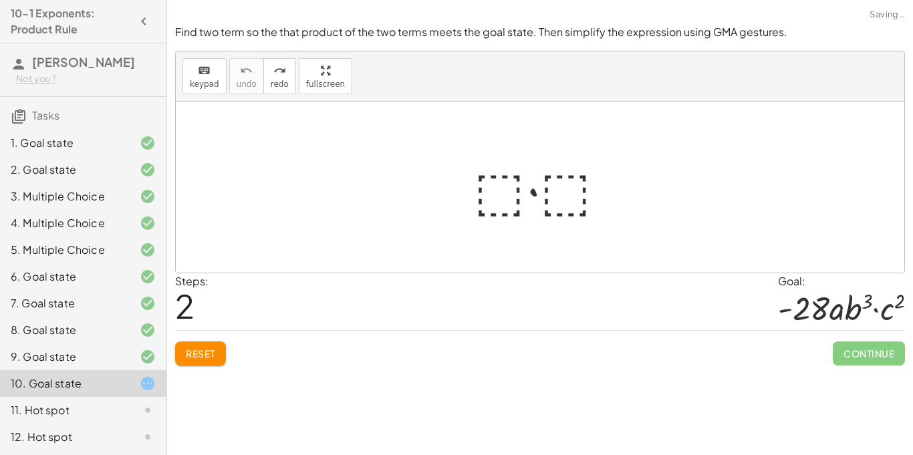
click at [491, 199] on div at bounding box center [545, 187] width 156 height 69
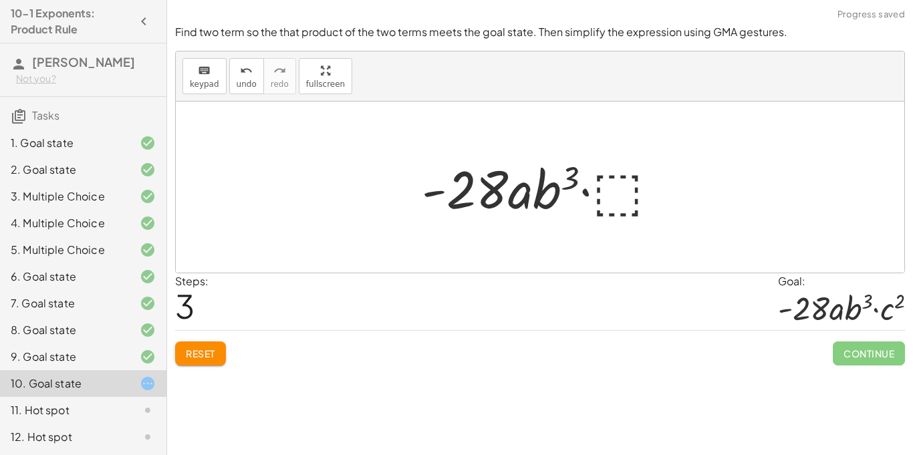
click at [616, 195] on div at bounding box center [545, 187] width 261 height 69
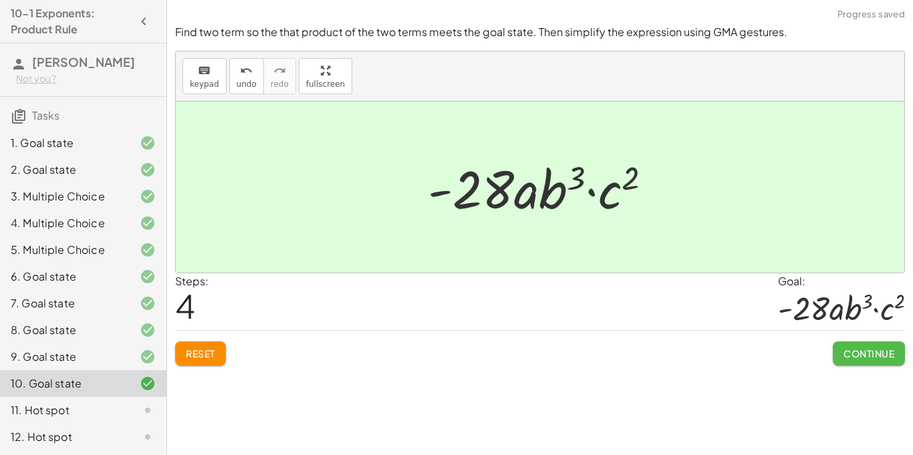
click at [872, 357] on span "Continue" at bounding box center [869, 354] width 51 height 12
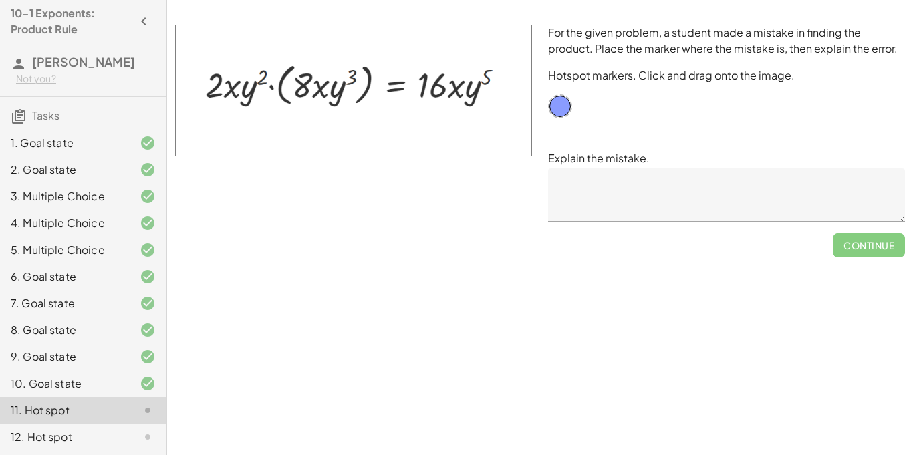
scroll to position [1, 0]
drag, startPoint x: 561, startPoint y: 110, endPoint x: 321, endPoint y: 95, distance: 240.4
click at [568, 195] on textarea at bounding box center [726, 194] width 357 height 53
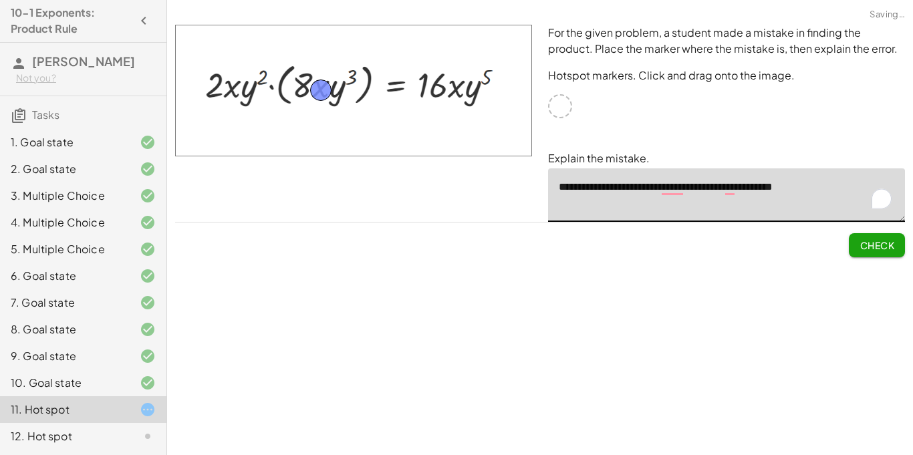
click at [836, 184] on textarea "**********" at bounding box center [726, 194] width 357 height 53
type textarea "**********"
click at [877, 247] on span "Check" at bounding box center [877, 245] width 35 height 12
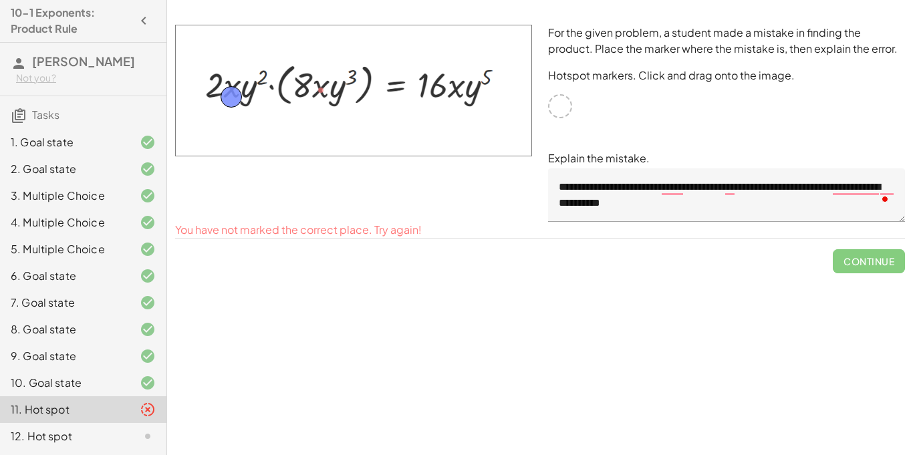
drag, startPoint x: 322, startPoint y: 90, endPoint x: 233, endPoint y: 98, distance: 89.9
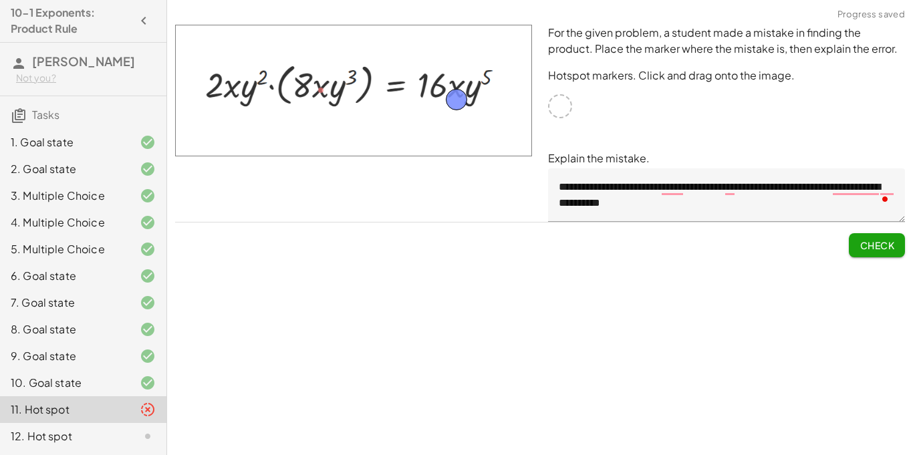
drag, startPoint x: 233, startPoint y: 98, endPoint x: 459, endPoint y: 100, distance: 226.0
click at [876, 249] on span "Check" at bounding box center [877, 245] width 35 height 12
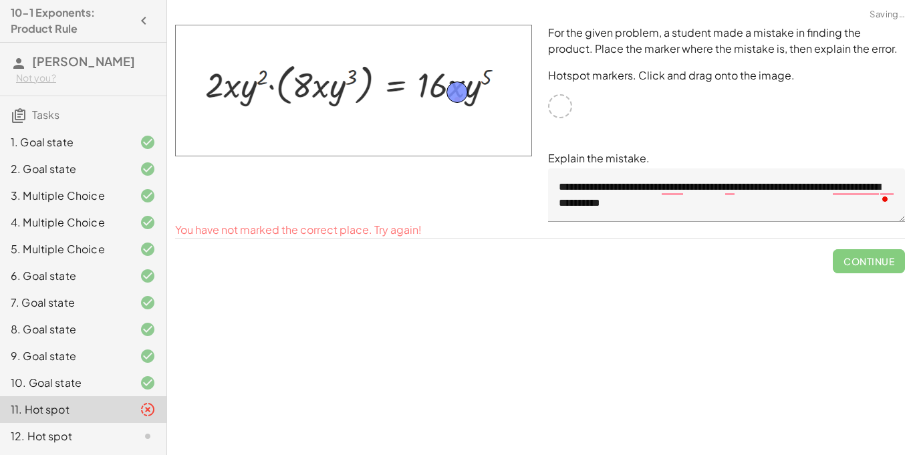
drag, startPoint x: 455, startPoint y: 102, endPoint x: 455, endPoint y: 95, distance: 7.4
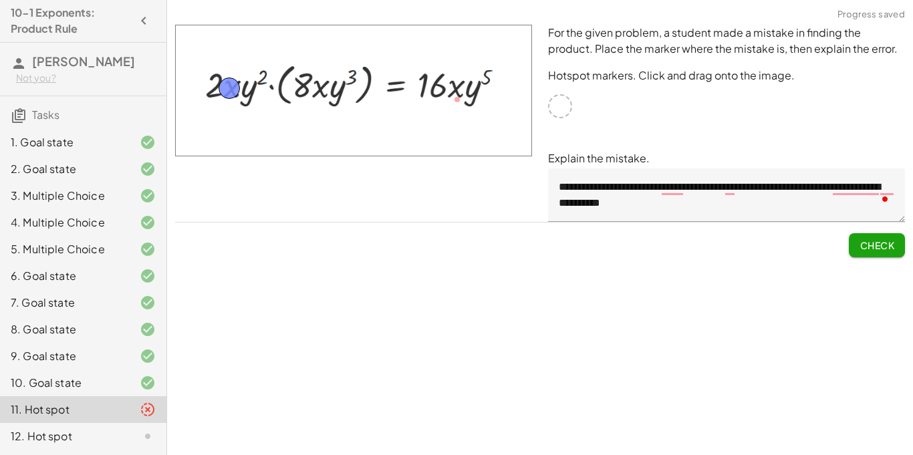
drag, startPoint x: 455, startPoint y: 95, endPoint x: 230, endPoint y: 93, distance: 224.6
click at [872, 250] on span "Check" at bounding box center [877, 245] width 35 height 12
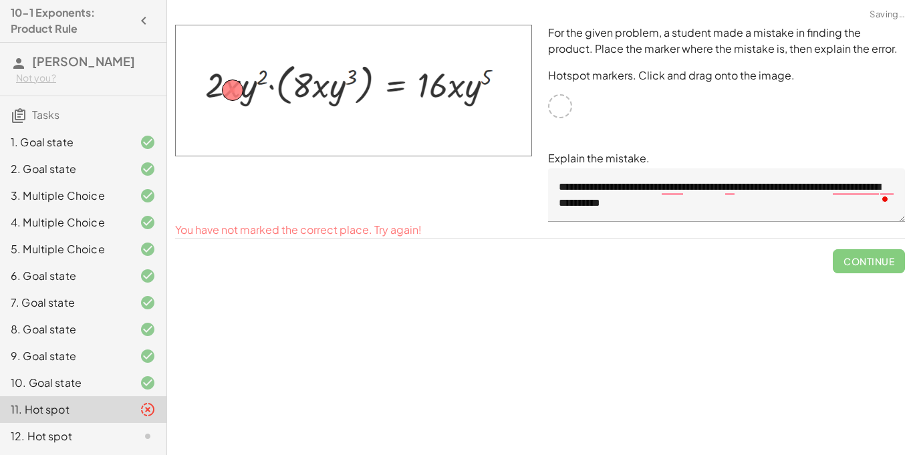
click at [653, 195] on textarea "**********" at bounding box center [726, 194] width 357 height 53
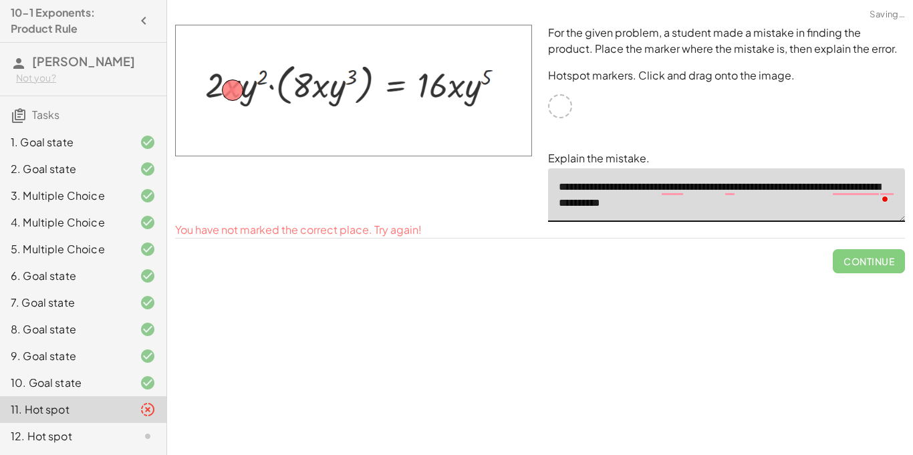
click at [653, 195] on textarea "**********" at bounding box center [726, 194] width 357 height 53
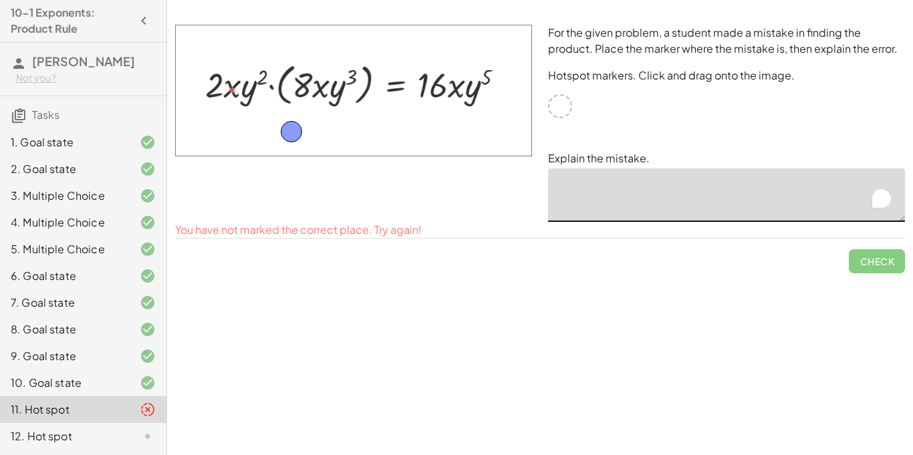
drag, startPoint x: 231, startPoint y: 95, endPoint x: 289, endPoint y: 136, distance: 72.0
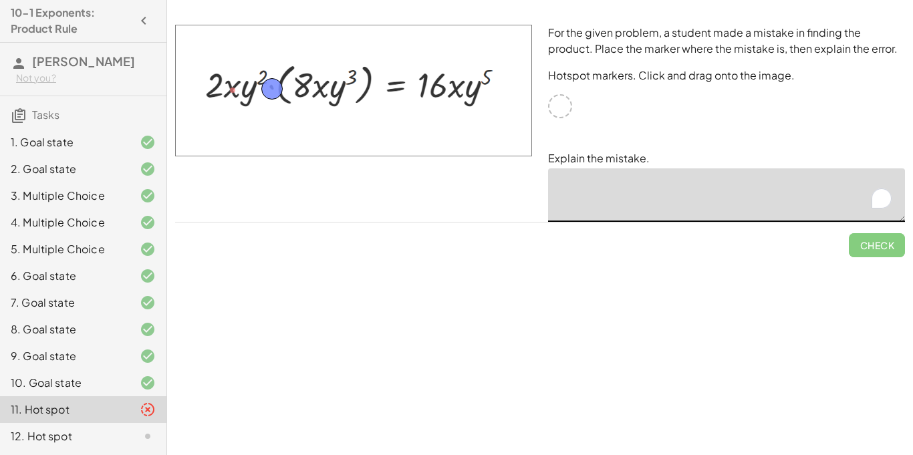
drag, startPoint x: 289, startPoint y: 136, endPoint x: 271, endPoint y: 92, distance: 47.7
drag, startPoint x: 275, startPoint y: 82, endPoint x: 543, endPoint y: 143, distance: 275.7
click at [549, 180] on textarea "To enrich screen reader interactions, please activate Accessibility in Grammarl…" at bounding box center [726, 194] width 357 height 53
click at [436, 41] on img at bounding box center [353, 91] width 357 height 132
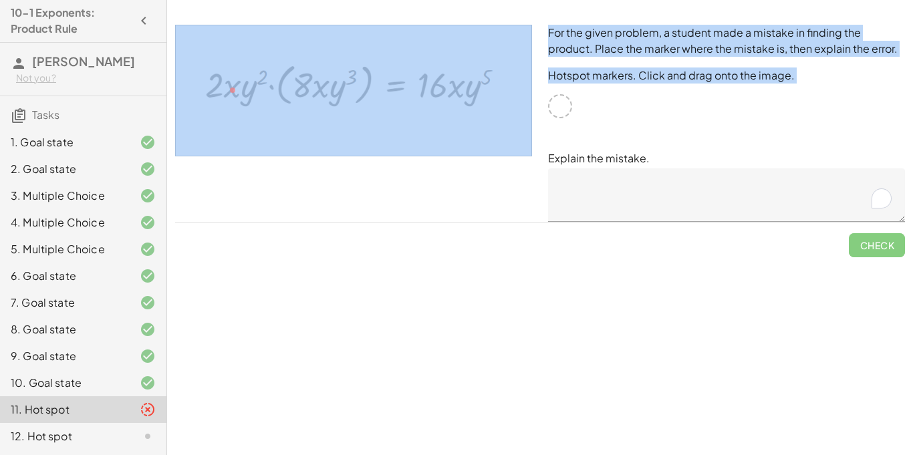
drag, startPoint x: 543, startPoint y: 153, endPoint x: 400, endPoint y: 166, distance: 143.0
click at [400, 166] on div "For the given problem, a student made a mistake in finding the product. Place t…" at bounding box center [540, 123] width 746 height 213
click at [574, 125] on div "For the given problem, a student made a mistake in finding the product. Place t…" at bounding box center [726, 123] width 373 height 213
drag, startPoint x: 562, startPoint y: 143, endPoint x: 445, endPoint y: 158, distance: 118.6
click at [445, 158] on div "For the given problem, a student made a mistake in finding the product. Place t…" at bounding box center [540, 123] width 746 height 213
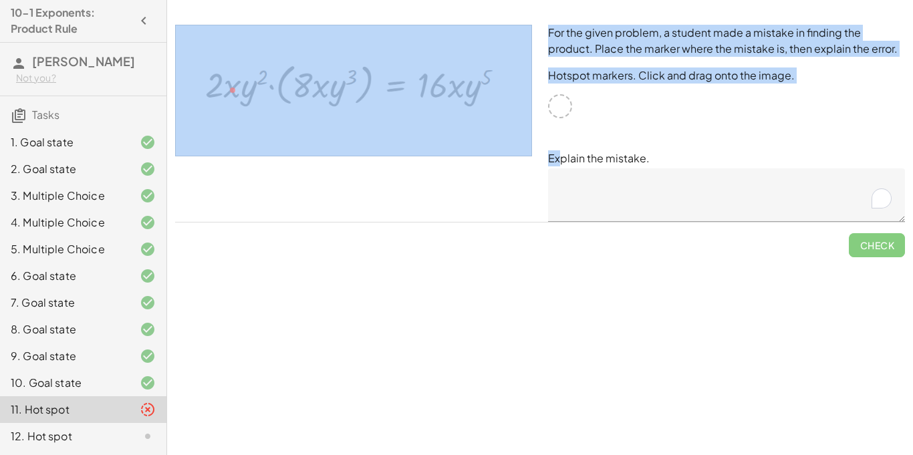
click at [469, 233] on div "Check" at bounding box center [540, 240] width 730 height 35
drag, startPoint x: 560, startPoint y: 115, endPoint x: 461, endPoint y: 197, distance: 128.6
click at [461, 197] on div "For the given problem, a student made a mistake in finding the product. Place t…" at bounding box center [540, 123] width 746 height 213
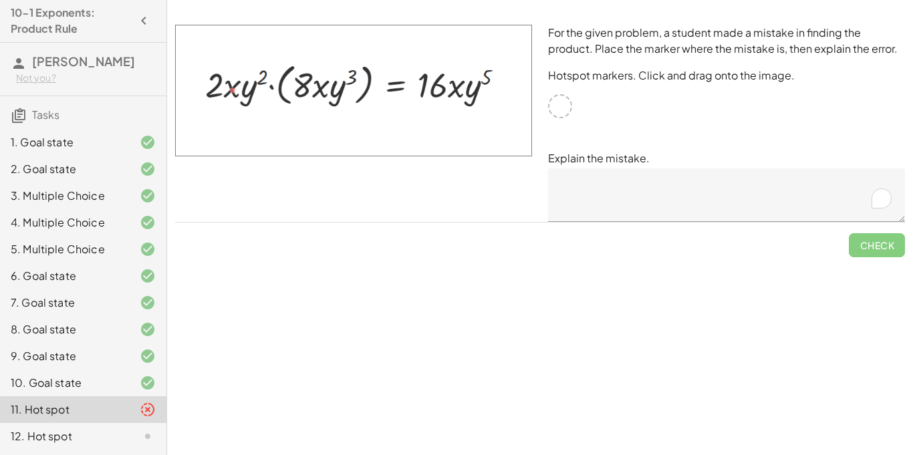
click at [709, 159] on p "Explain the mistake." at bounding box center [726, 158] width 357 height 16
click at [554, 178] on textarea "To enrich screen reader interactions, please activate Accessibility in Grammarl…" at bounding box center [726, 194] width 357 height 53
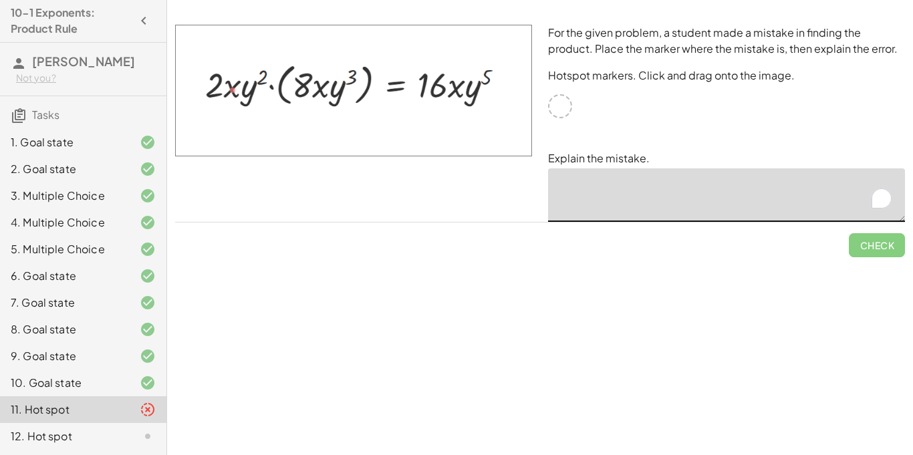
type textarea "*"
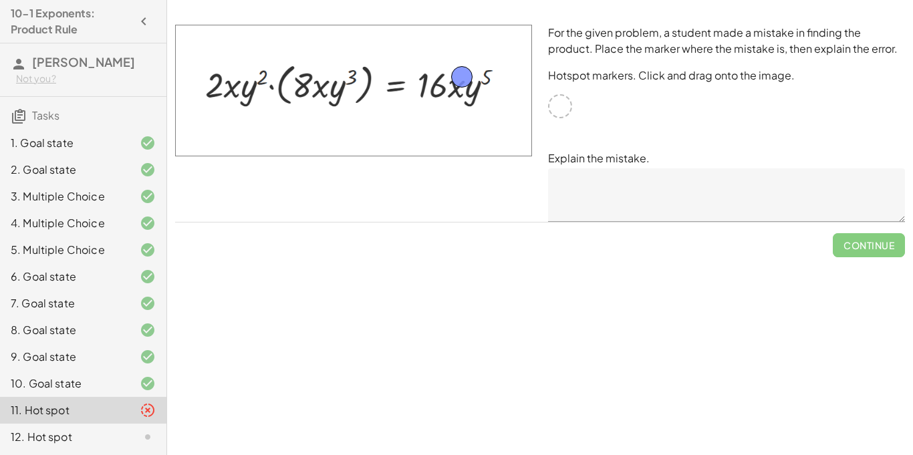
drag, startPoint x: 568, startPoint y: 106, endPoint x: 471, endPoint y: 77, distance: 101.9
click at [651, 217] on textarea at bounding box center [726, 194] width 357 height 53
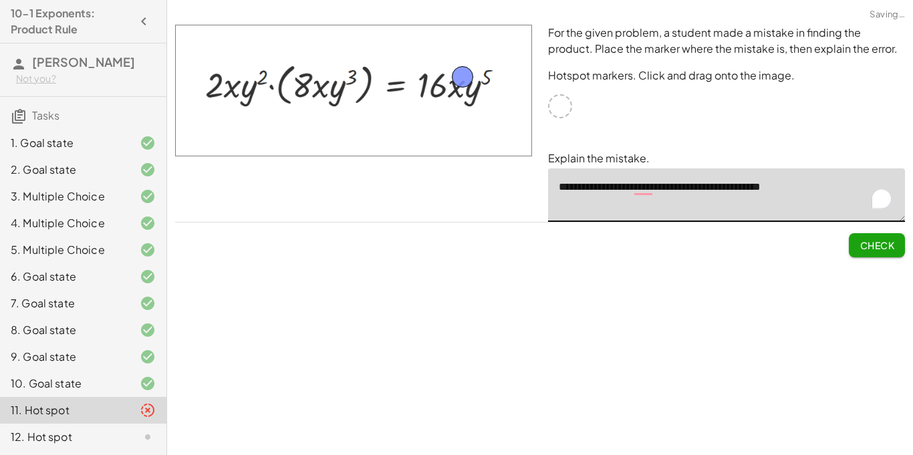
click at [870, 239] on span "Check" at bounding box center [877, 245] width 35 height 12
type textarea "**********"
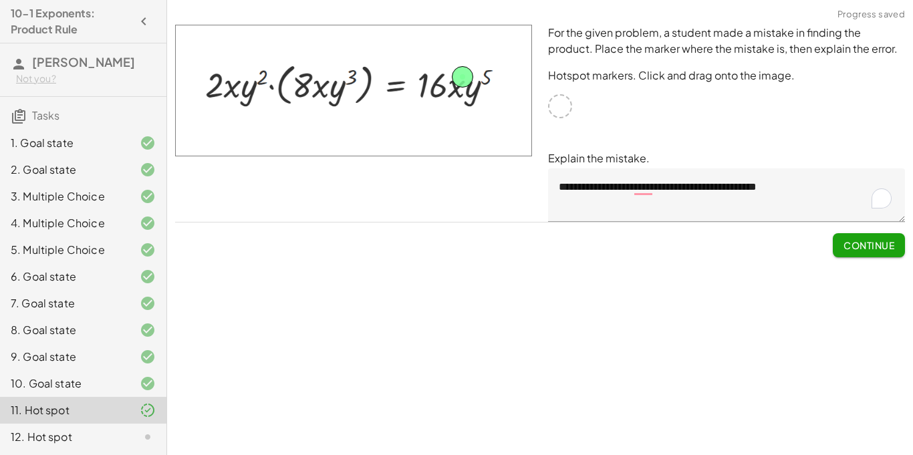
click at [870, 239] on span "Continue" at bounding box center [869, 245] width 51 height 12
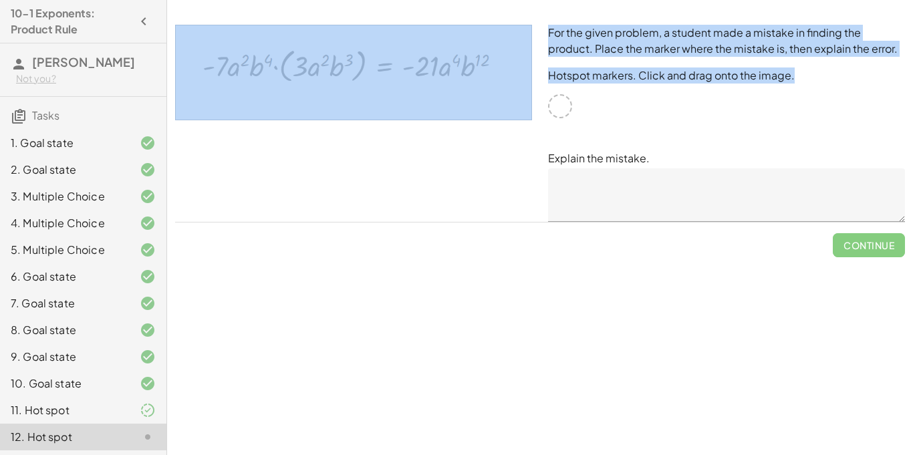
drag, startPoint x: 560, startPoint y: 109, endPoint x: 519, endPoint y: 97, distance: 43.2
click at [519, 97] on div "For the given problem, a student made a mistake in finding the product. Place t…" at bounding box center [540, 123] width 746 height 213
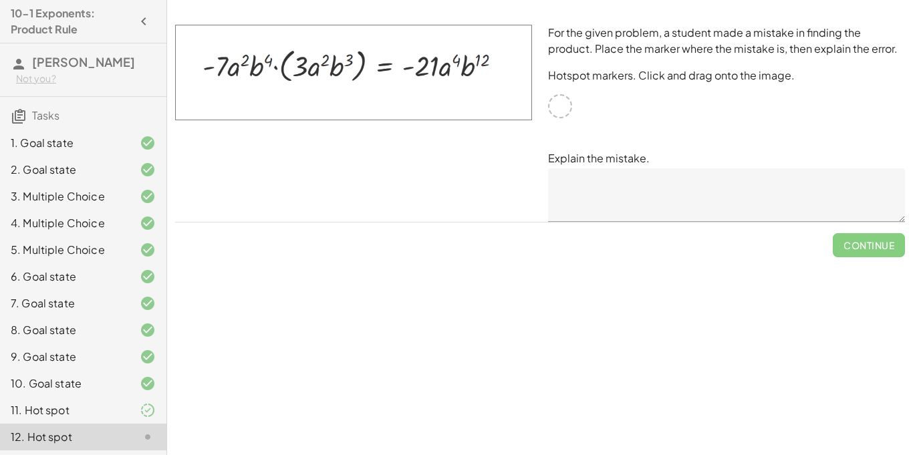
click at [483, 138] on div at bounding box center [353, 123] width 373 height 213
drag, startPoint x: 565, startPoint y: 109, endPoint x: 491, endPoint y: 63, distance: 86.8
click at [592, 206] on textarea at bounding box center [726, 194] width 357 height 53
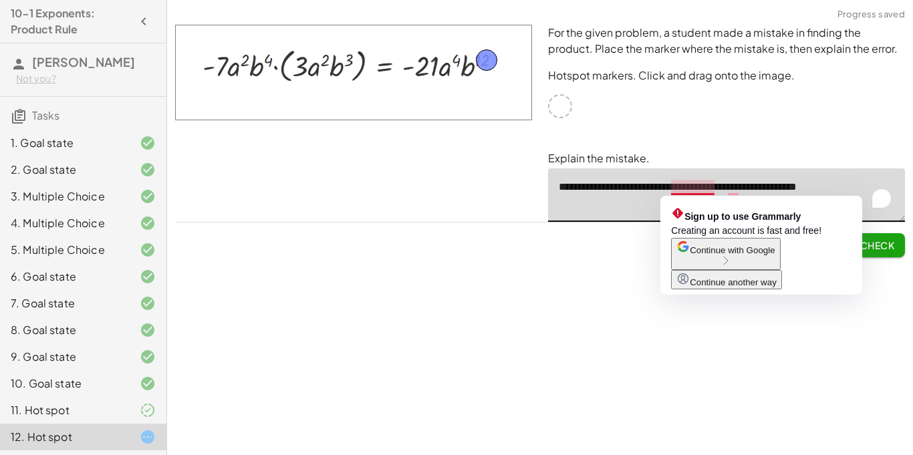
click at [685, 190] on textarea "**********" at bounding box center [726, 194] width 357 height 53
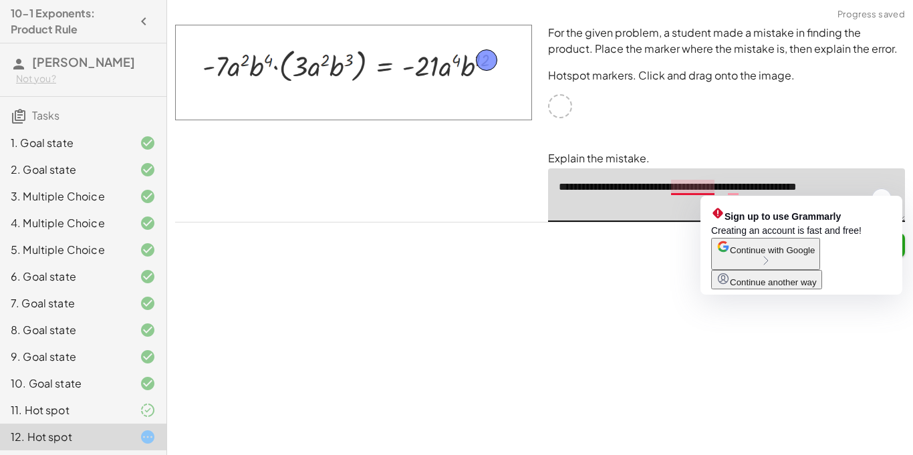
click at [713, 187] on textarea "**********" at bounding box center [726, 194] width 357 height 53
type textarea "**********"
click at [594, 229] on div "**********" at bounding box center [726, 123] width 373 height 213
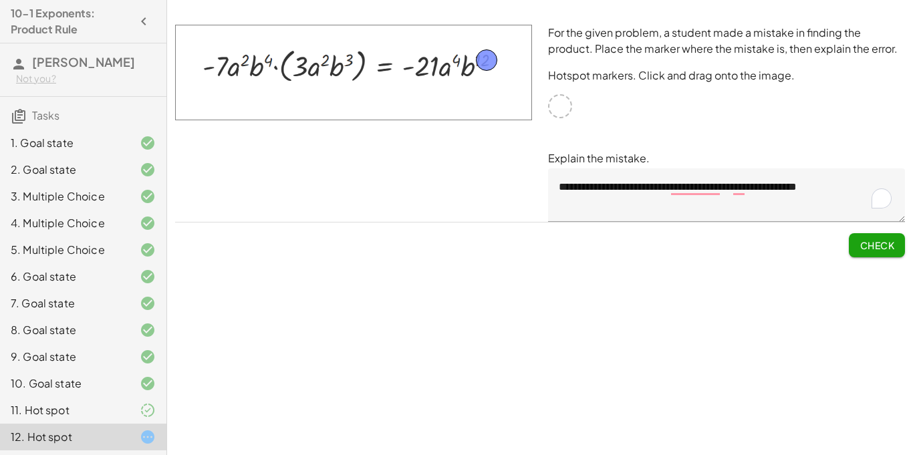
click at [883, 244] on span "Check" at bounding box center [877, 245] width 35 height 12
click at [882, 246] on span "Continue" at bounding box center [869, 245] width 51 height 12
